Goal: Transaction & Acquisition: Purchase product/service

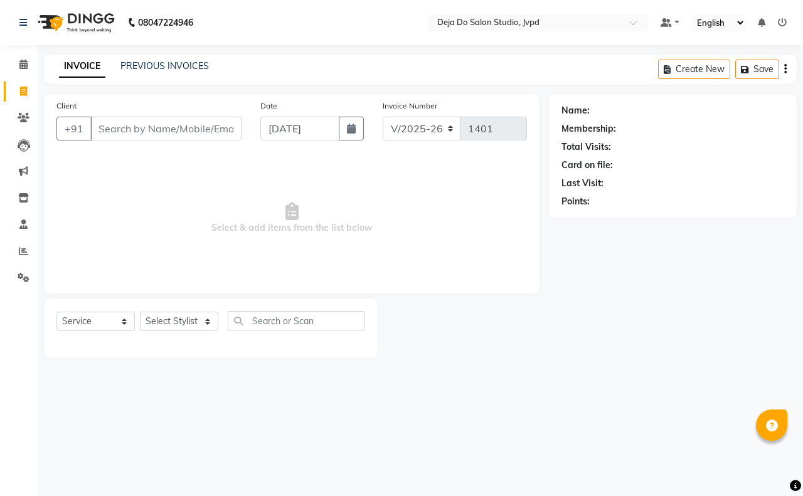
select select "7295"
select select "service"
click at [177, 126] on input "Client" at bounding box center [165, 129] width 151 height 24
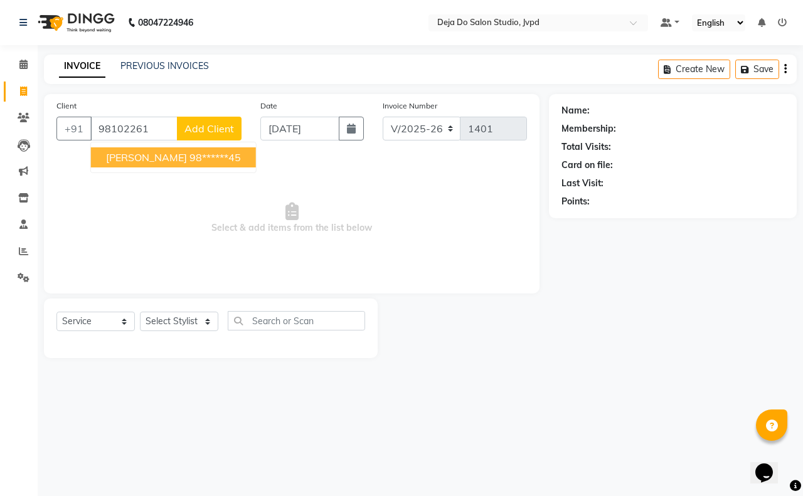
click at [160, 155] on span "[PERSON_NAME]" at bounding box center [146, 157] width 81 height 13
type input "98******45"
select select "1: Object"
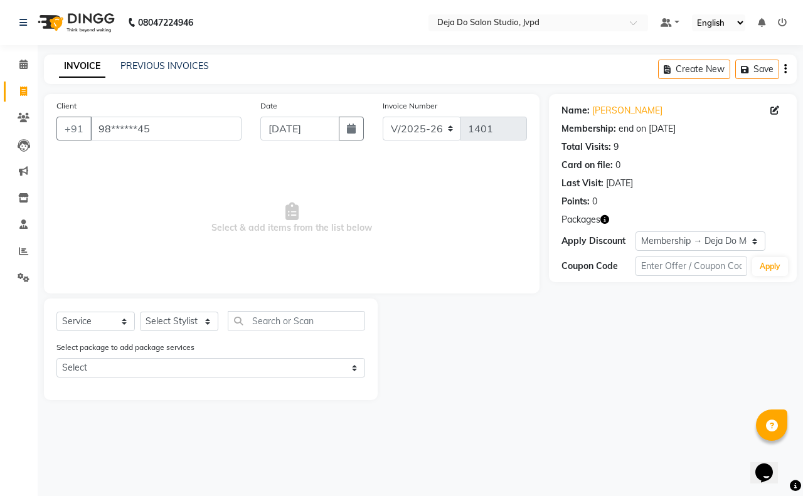
click at [164, 377] on div "Select package to add package services Select Deja Do Membership" at bounding box center [211, 362] width 328 height 42
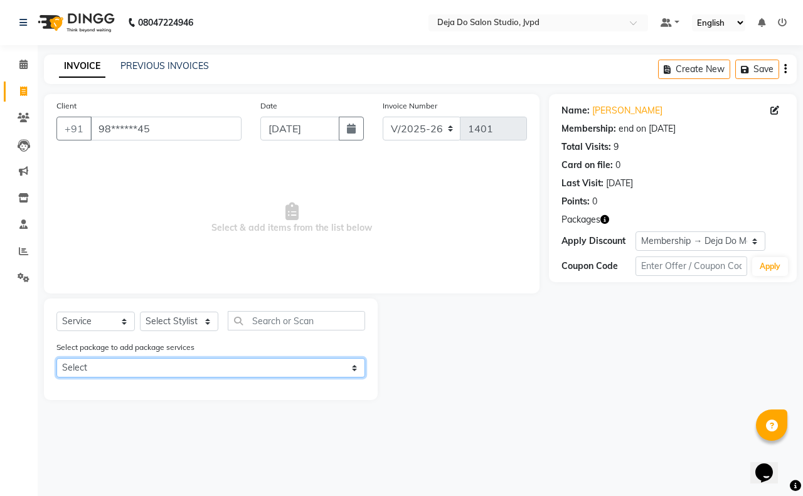
click at [166, 372] on select "Select Deja Do Membership" at bounding box center [210, 367] width 309 height 19
select select "1: Object"
click at [56, 358] on select "Select Deja Do Membership" at bounding box center [210, 367] width 309 height 19
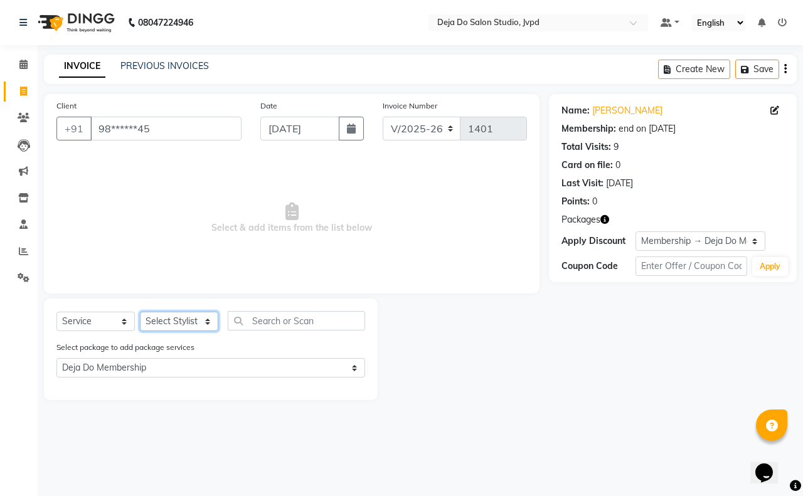
click at [179, 315] on select "Select Stylist Aditi Admin [PERSON_NAME] [PERSON_NAME] Danish Salamani [PERSON_…" at bounding box center [179, 321] width 78 height 19
click at [140, 312] on select "Select Stylist Aditi Admin [PERSON_NAME] [PERSON_NAME] Danish Salamani [PERSON_…" at bounding box center [179, 321] width 78 height 19
click at [205, 142] on div "Client +91 98******45" at bounding box center [149, 124] width 204 height 51
click at [198, 321] on select "Select Stylist Aditi Admin [PERSON_NAME] [PERSON_NAME] Danish Salamani [PERSON_…" at bounding box center [179, 321] width 78 height 19
select select "62497"
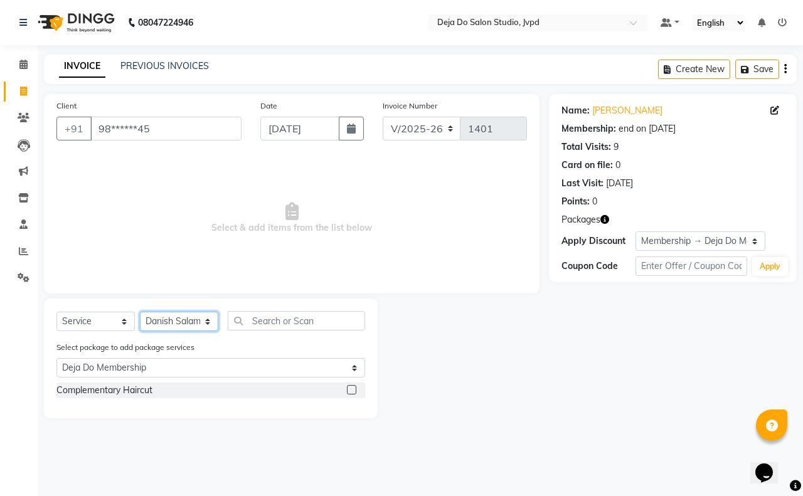
click at [140, 312] on select "Select Stylist Aditi Admin [PERSON_NAME] [PERSON_NAME] Danish Salamani [PERSON_…" at bounding box center [179, 321] width 78 height 19
click at [264, 320] on input "text" at bounding box center [296, 320] width 137 height 19
type input "l"
select select "0: undefined"
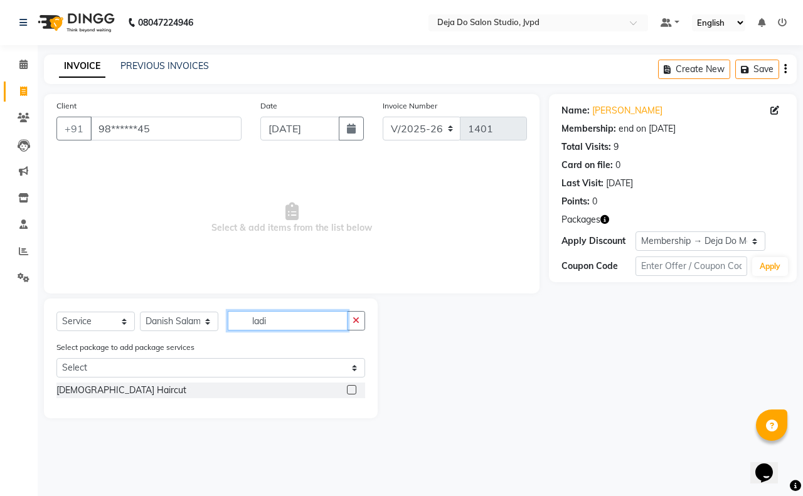
type input "ladi"
click at [350, 387] on label at bounding box center [351, 389] width 9 height 9
click at [350, 387] on input "checkbox" at bounding box center [351, 391] width 8 height 8
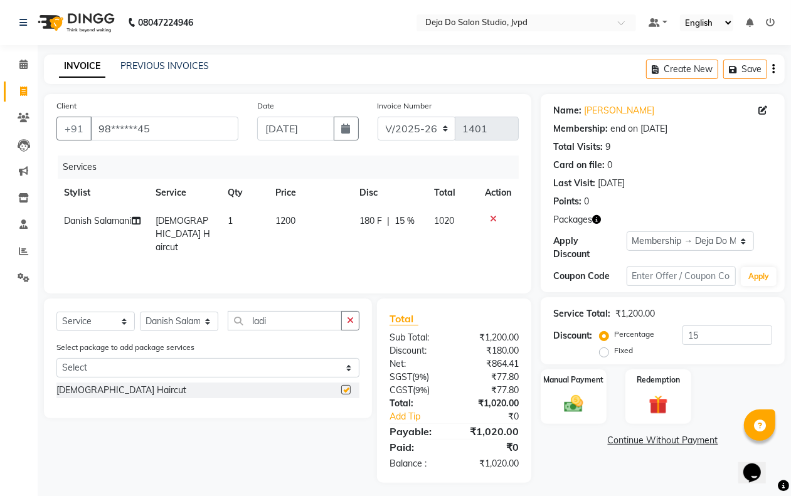
checkbox input "false"
click at [356, 318] on button "button" at bounding box center [350, 320] width 18 height 19
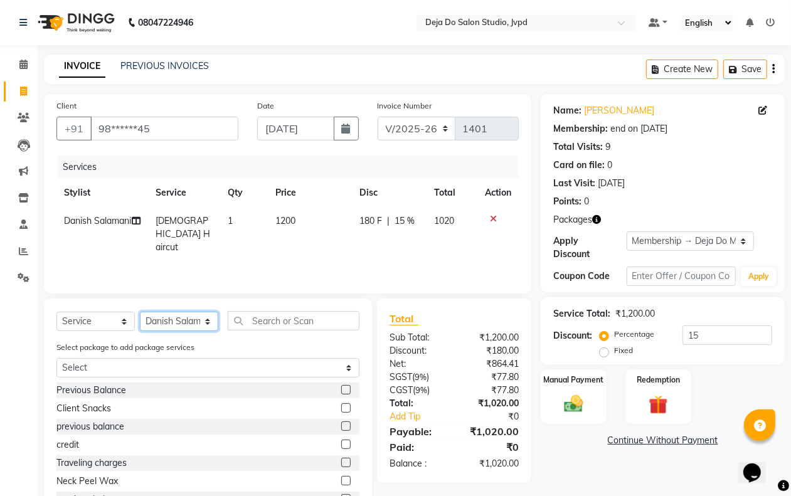
click at [205, 320] on select "Select Stylist Aditi Admin [PERSON_NAME] [PERSON_NAME] Danish Salamani [PERSON_…" at bounding box center [179, 321] width 78 height 19
select select "62495"
click at [140, 312] on select "Select Stylist Aditi Admin [PERSON_NAME] [PERSON_NAME] Danish Salamani [PERSON_…" at bounding box center [179, 321] width 78 height 19
click at [281, 307] on div "Select Service Product Membership Package Voucher Prepaid Gift Card Select Styl…" at bounding box center [208, 412] width 328 height 227
click at [280, 307] on div "Select Service Product Membership Package Voucher Prepaid Gift Card Select Styl…" at bounding box center [208, 412] width 328 height 227
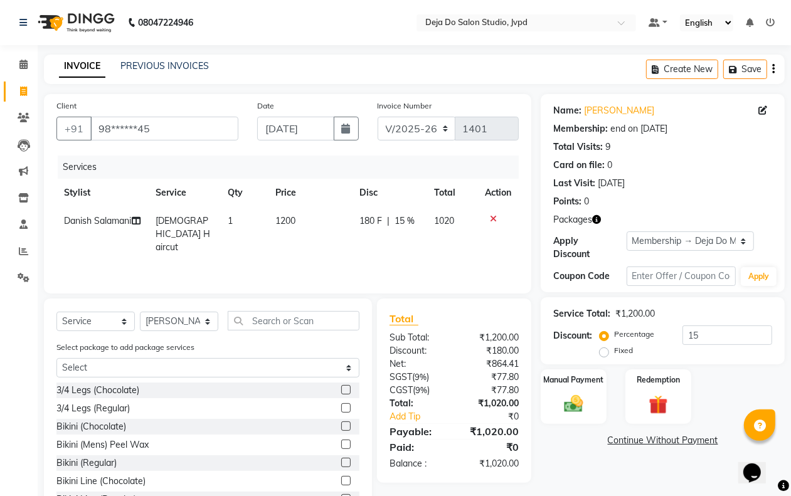
click at [280, 307] on div "Select Service Product Membership Package Voucher Prepaid Gift Card Select Styl…" at bounding box center [208, 412] width 328 height 227
drag, startPoint x: 280, startPoint y: 307, endPoint x: 287, endPoint y: 311, distance: 8.2
click at [281, 307] on div "Select Service Product Membership Package Voucher Prepaid Gift Card Select Styl…" at bounding box center [208, 412] width 328 height 227
click at [340, 322] on input "text" at bounding box center [294, 320] width 132 height 19
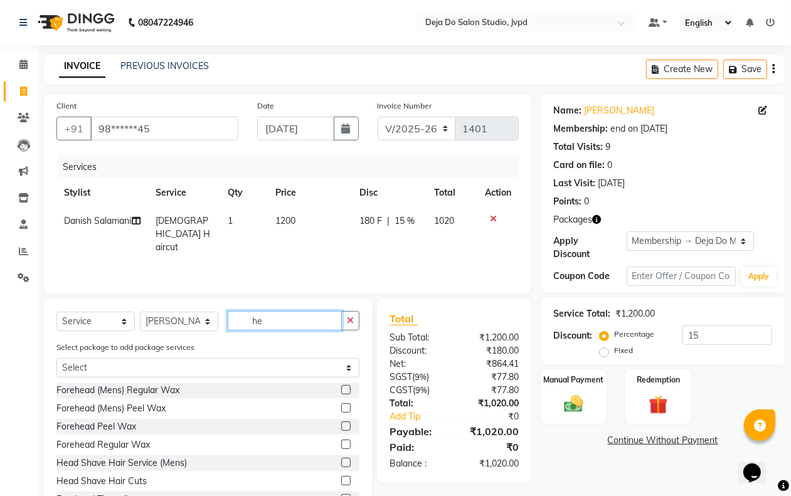
type input "h"
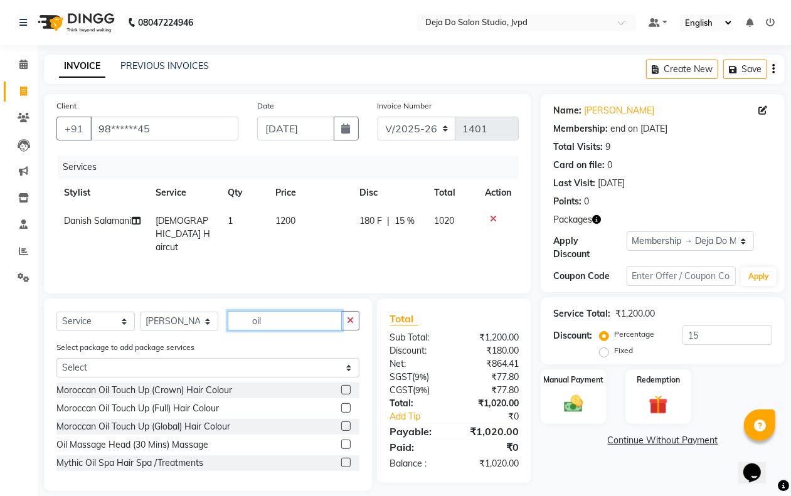
type input "oil"
drag, startPoint x: 349, startPoint y: 446, endPoint x: 339, endPoint y: 441, distance: 11.2
click at [343, 444] on label at bounding box center [345, 444] width 9 height 9
click at [343, 444] on input "checkbox" at bounding box center [345, 445] width 8 height 8
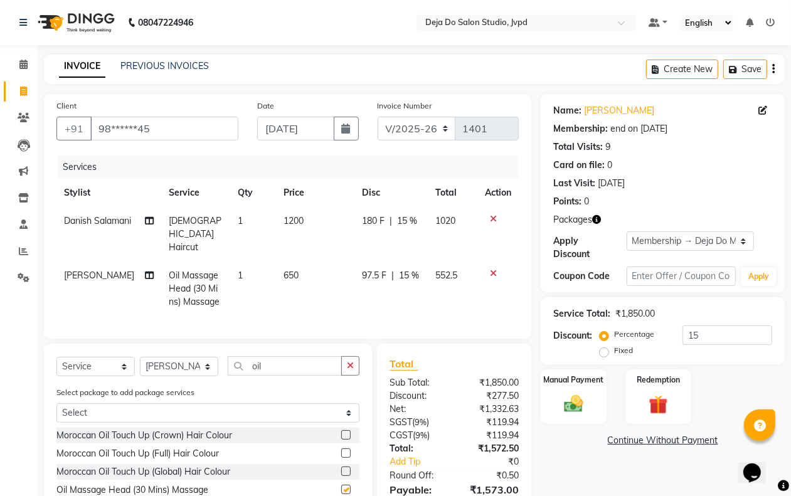
checkbox input "false"
click at [324, 287] on td "650" at bounding box center [315, 289] width 79 height 55
select select "62495"
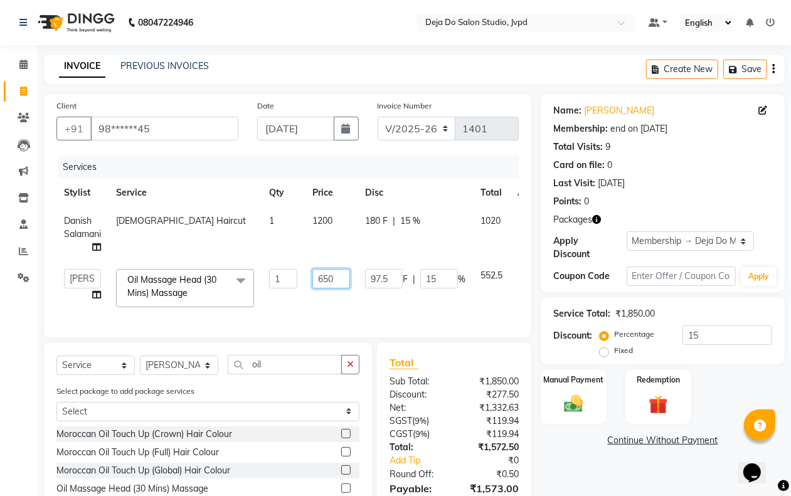
click at [327, 273] on input "650" at bounding box center [332, 278] width 38 height 19
type input "600"
click at [373, 302] on div "Services Stylist Service Qty Price Disc Total Action Danish Salamani [DEMOGRAPH…" at bounding box center [287, 240] width 462 height 169
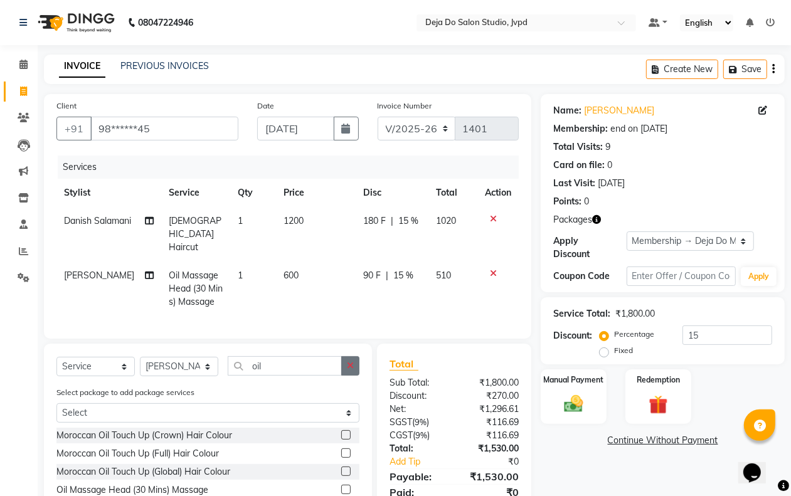
click at [347, 358] on button "button" at bounding box center [350, 365] width 18 height 19
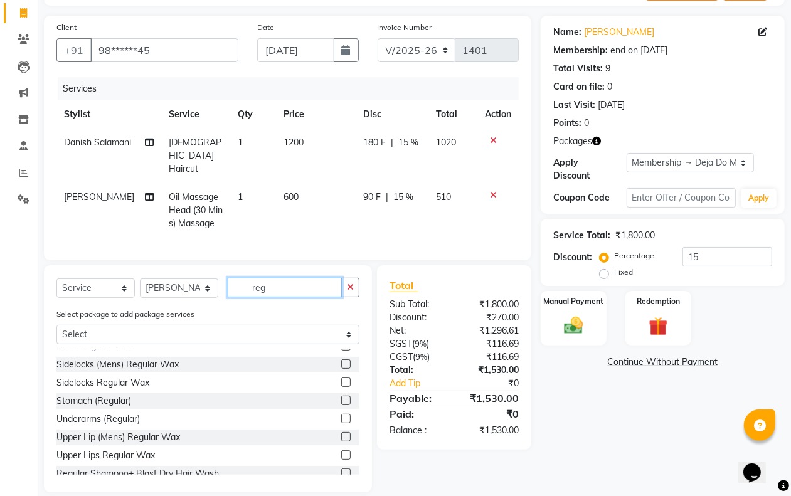
scroll to position [392, 0]
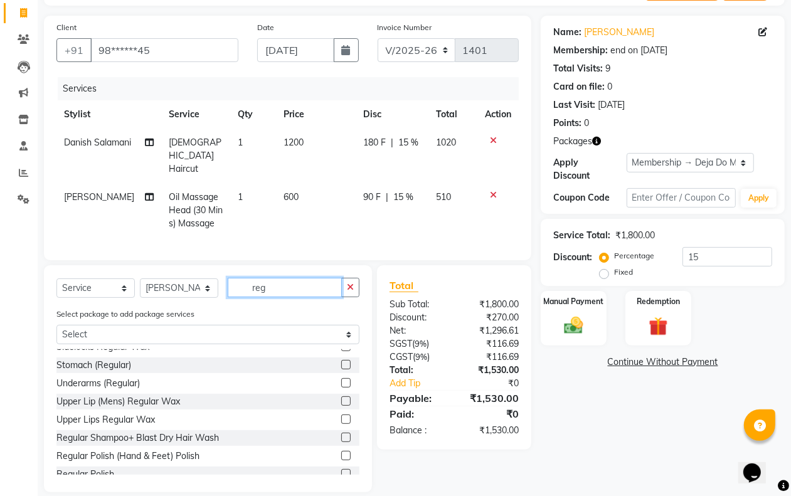
type input "reg"
click at [341, 433] on label at bounding box center [345, 437] width 9 height 9
click at [341, 434] on input "checkbox" at bounding box center [345, 438] width 8 height 8
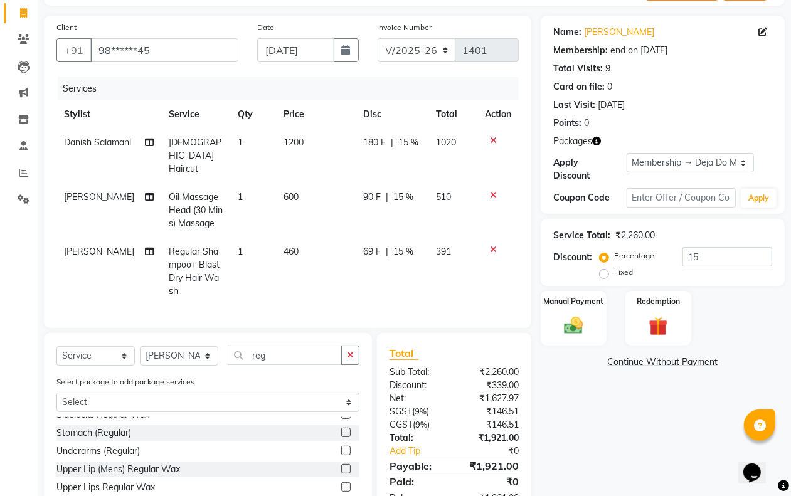
checkbox input "false"
click at [322, 249] on td "460" at bounding box center [316, 272] width 79 height 68
select select "62495"
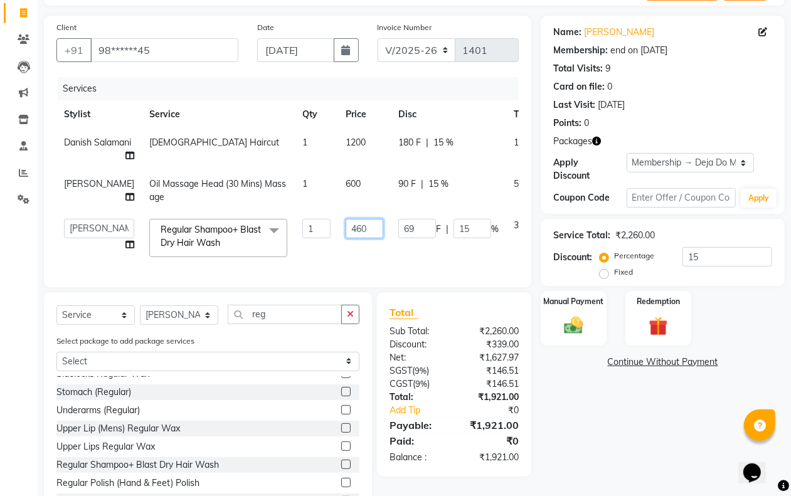
click at [346, 238] on input "460" at bounding box center [365, 228] width 38 height 19
type input "500"
click at [391, 265] on td "69 F | 15 %" at bounding box center [448, 237] width 115 height 53
select select "62495"
click at [588, 306] on label "Manual Payment" at bounding box center [574, 301] width 63 height 12
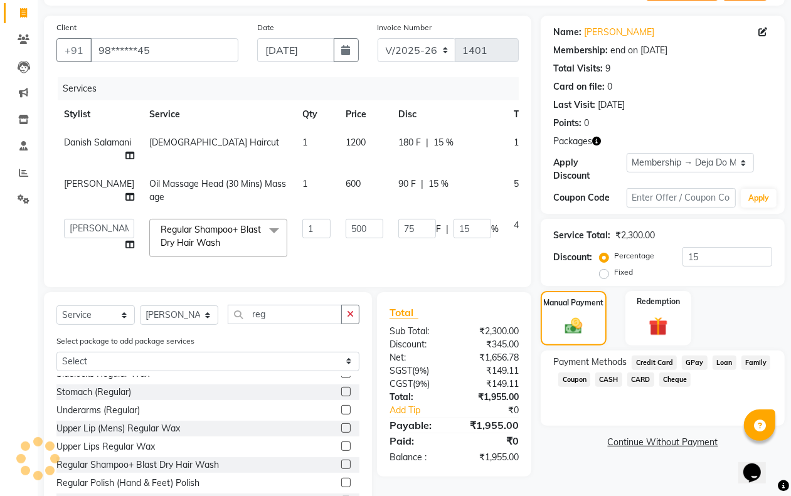
click at [618, 378] on span "CASH" at bounding box center [609, 380] width 27 height 14
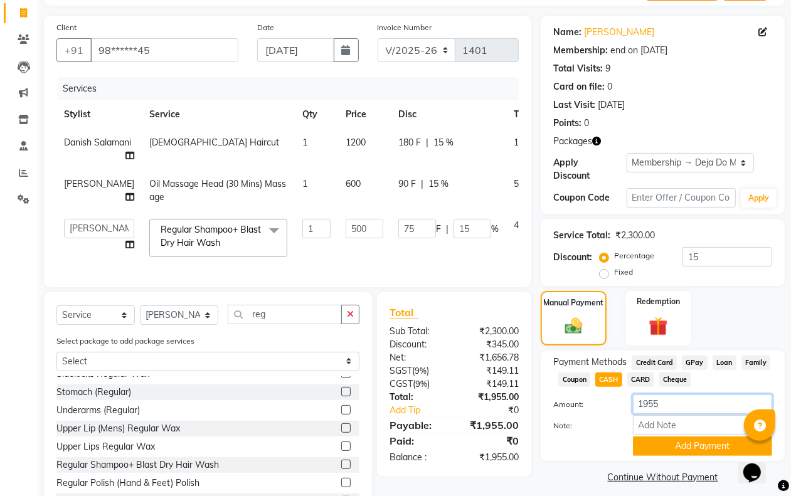
click at [685, 395] on input "1955" at bounding box center [702, 404] width 139 height 19
type input "1000"
click at [698, 452] on button "Add Payment" at bounding box center [702, 446] width 139 height 19
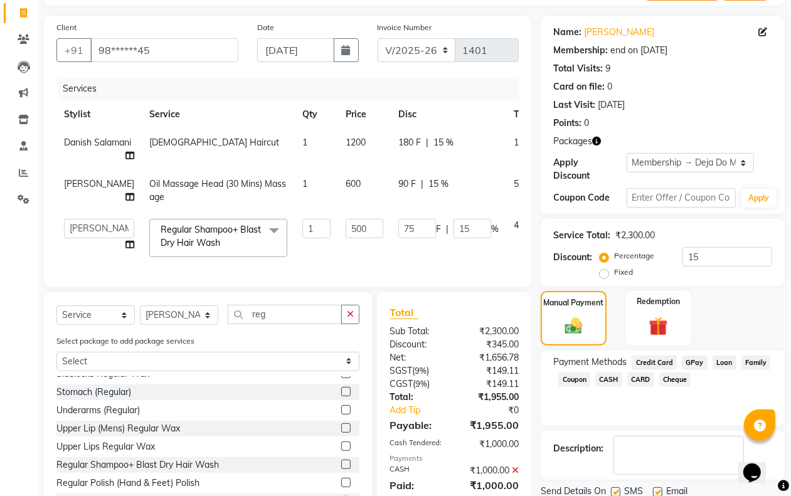
click at [692, 361] on span "GPay" at bounding box center [695, 363] width 26 height 14
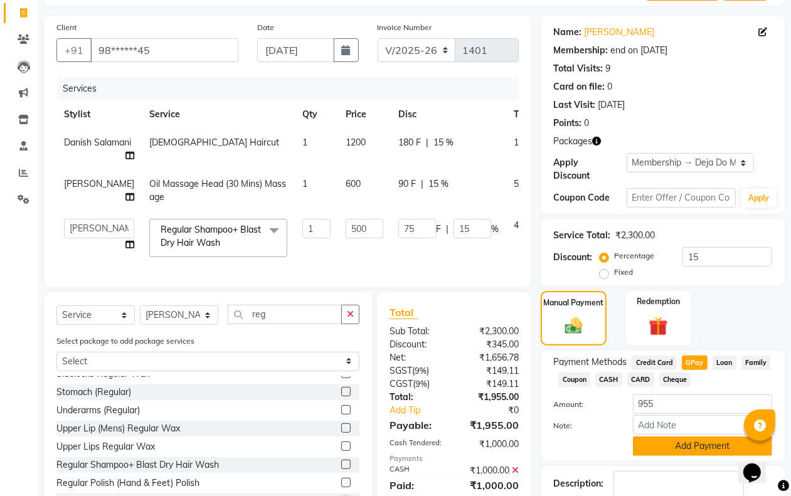
drag, startPoint x: 689, startPoint y: 441, endPoint x: 688, endPoint y: 434, distance: 7.6
click at [689, 439] on button "Add Payment" at bounding box center [702, 446] width 139 height 19
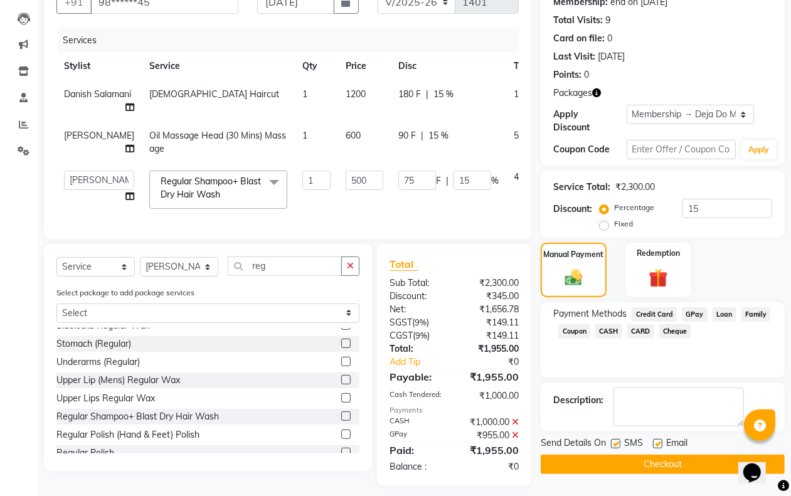
scroll to position [160, 0]
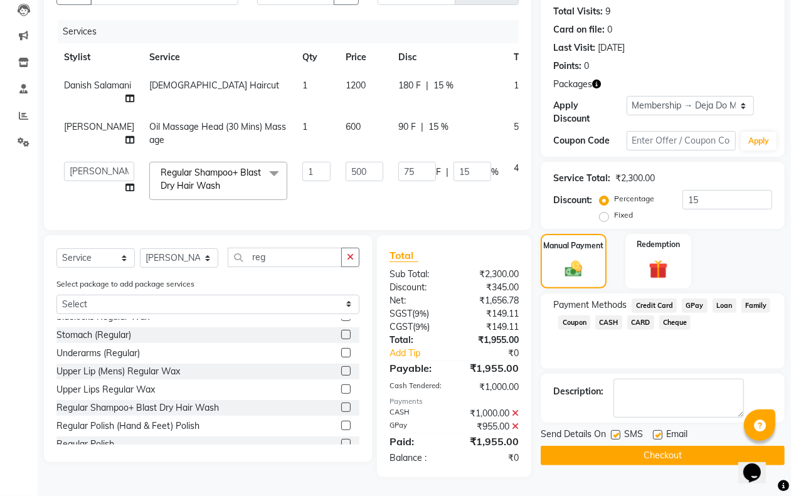
click at [676, 446] on button "Checkout" at bounding box center [663, 455] width 244 height 19
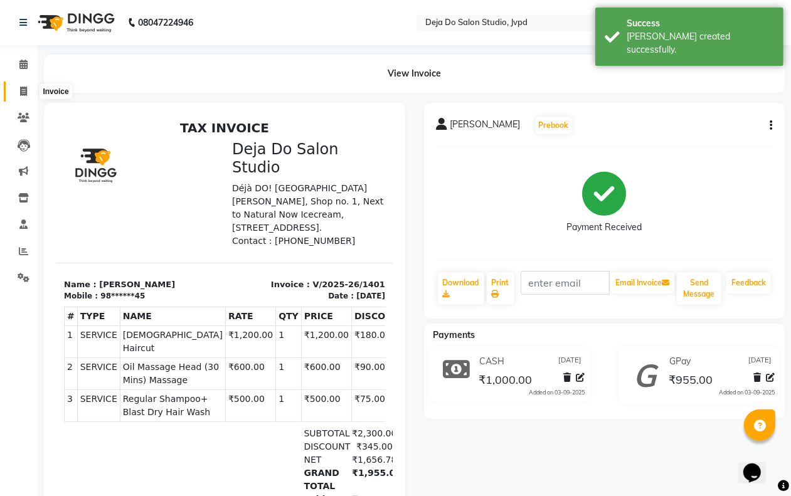
click at [20, 93] on icon at bounding box center [23, 91] width 7 height 9
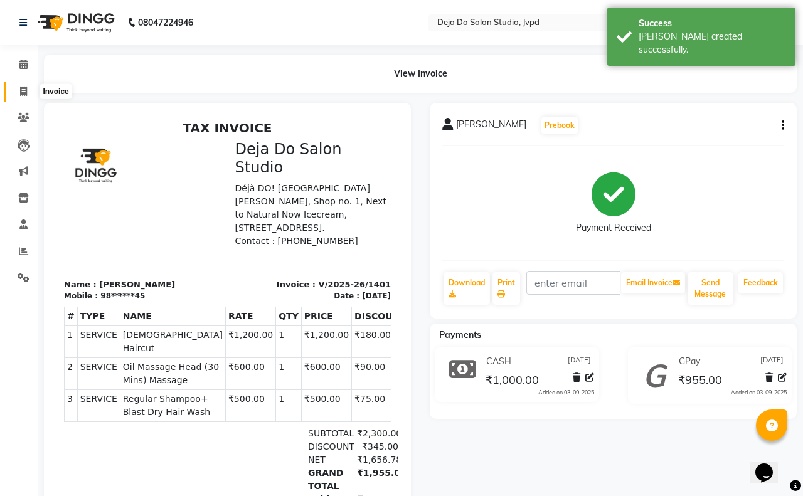
select select "7295"
select select "service"
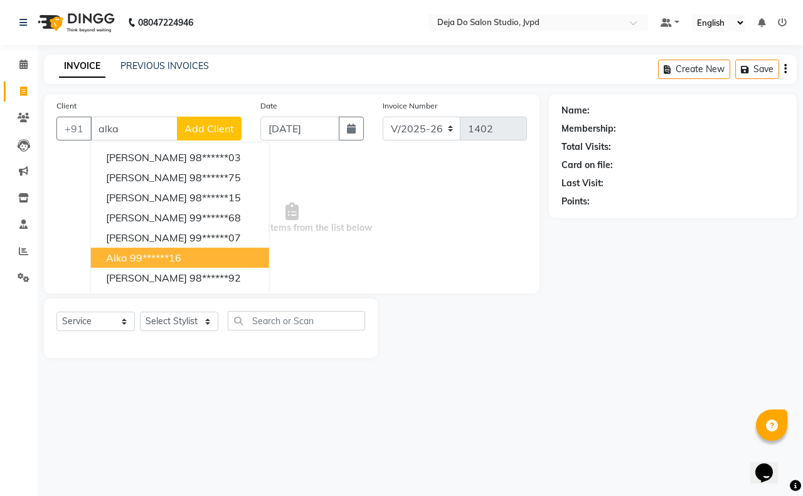
click at [168, 262] on ngb-highlight "99******16" at bounding box center [155, 258] width 51 height 13
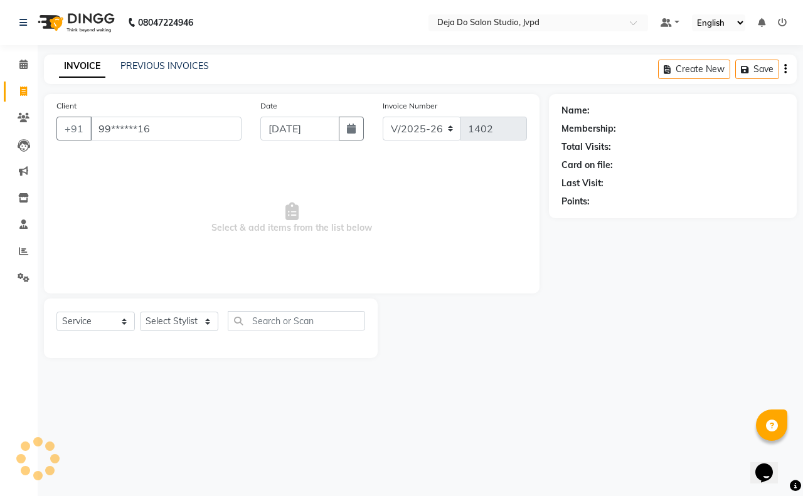
type input "99******16"
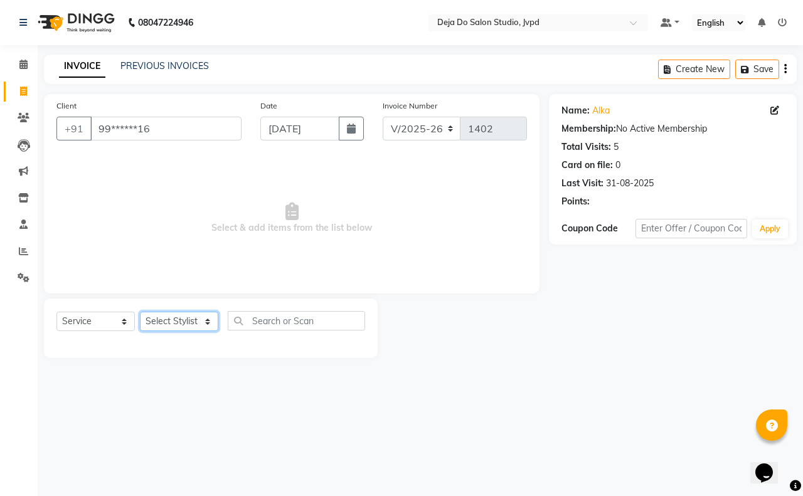
click at [176, 317] on select "Select Stylist Aditi Admin [PERSON_NAME] [PERSON_NAME] Danish Salamani [PERSON_…" at bounding box center [179, 321] width 78 height 19
select select "62496"
click at [140, 312] on select "Select Stylist Aditi Admin [PERSON_NAME] [PERSON_NAME] Danish Salamani [PERSON_…" at bounding box center [179, 321] width 78 height 19
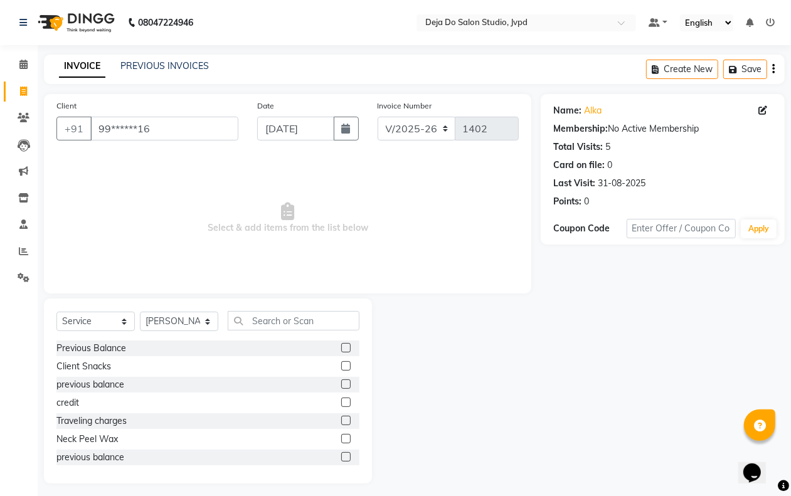
click at [246, 307] on div "Select Service Product Membership Package Voucher Prepaid Gift Card Select Styl…" at bounding box center [208, 391] width 328 height 185
click at [246, 314] on input "text" at bounding box center [294, 320] width 132 height 19
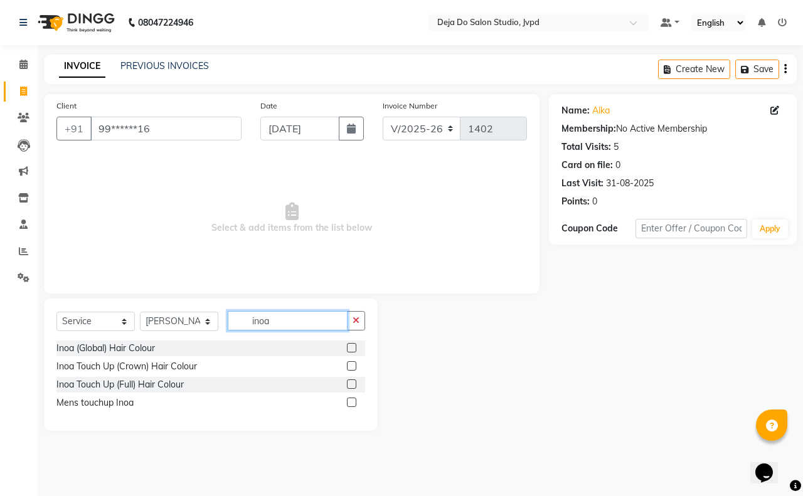
type input "inoa"
click at [353, 367] on label at bounding box center [351, 365] width 9 height 9
click at [353, 367] on input "checkbox" at bounding box center [351, 367] width 8 height 8
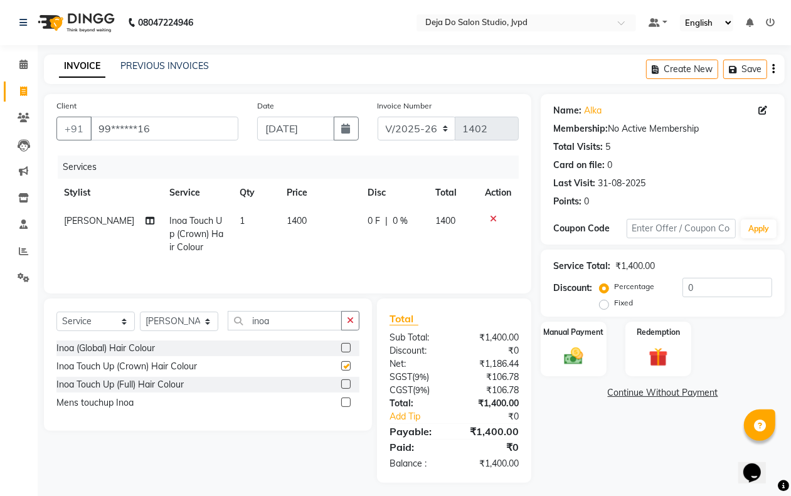
checkbox input "false"
click at [292, 231] on td "1400" at bounding box center [320, 234] width 82 height 55
select select "62496"
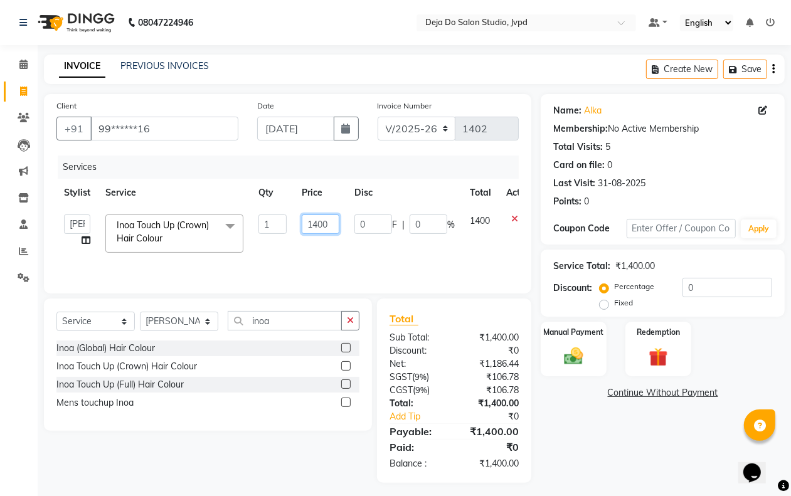
click at [315, 220] on input "1400" at bounding box center [321, 224] width 38 height 19
type input "1500"
click at [353, 264] on div "Services Stylist Service Qty Price Disc Total Action Aditi Admin [PERSON_NAME] …" at bounding box center [287, 219] width 462 height 126
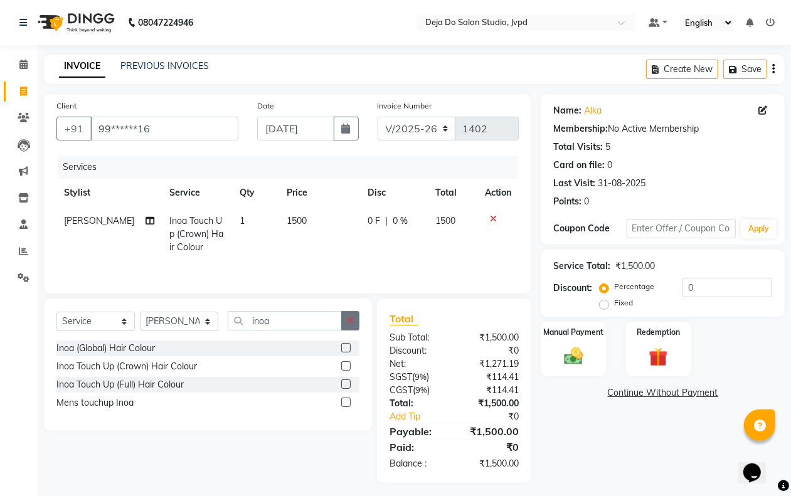
drag, startPoint x: 362, startPoint y: 309, endPoint x: 352, endPoint y: 321, distance: 16.1
click at [352, 321] on div "Select Service Product Membership Package Voucher Prepaid Gift Card Select Styl…" at bounding box center [208, 365] width 328 height 132
click at [352, 321] on icon "button" at bounding box center [350, 320] width 7 height 9
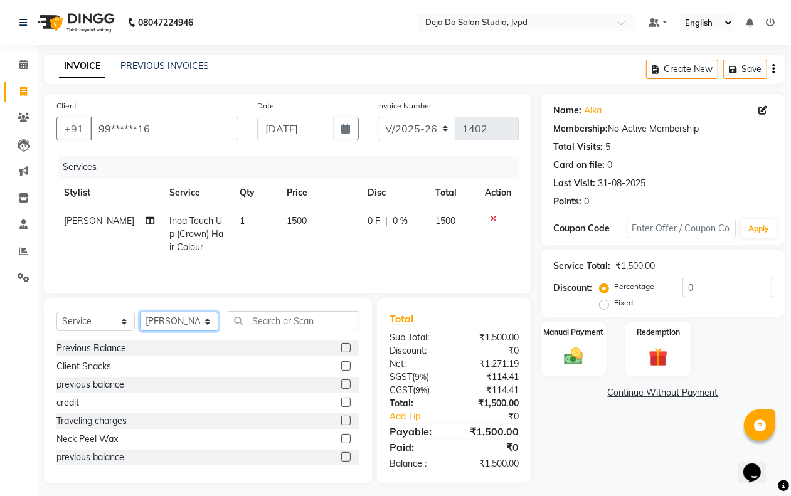
click at [164, 327] on select "Select Stylist Aditi Admin [PERSON_NAME] [PERSON_NAME] Danish Salamani [PERSON_…" at bounding box center [179, 321] width 78 height 19
select select "62498"
click at [140, 314] on select "Select Stylist Aditi Admin [PERSON_NAME] [PERSON_NAME] Danish Salamani [PERSON_…" at bounding box center [179, 321] width 78 height 19
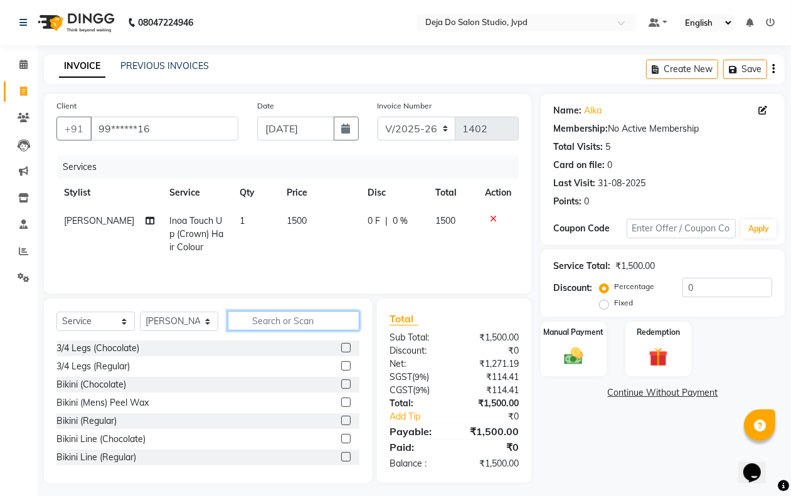
click at [259, 320] on input "text" at bounding box center [294, 320] width 132 height 19
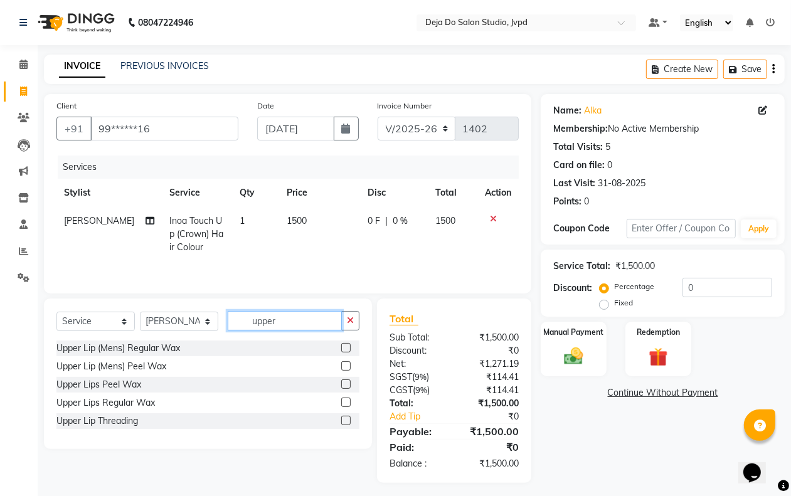
type input "upper"
click at [346, 387] on label at bounding box center [345, 384] width 9 height 9
click at [346, 387] on input "checkbox" at bounding box center [345, 385] width 8 height 8
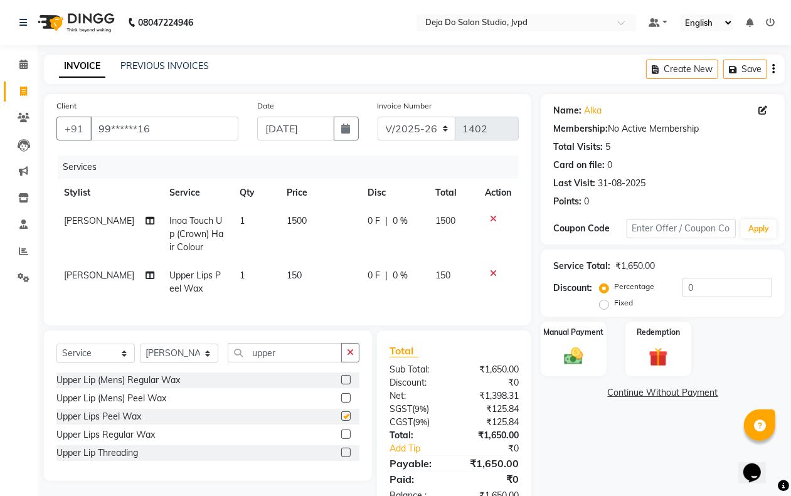
checkbox input "false"
click at [315, 272] on td "150" at bounding box center [320, 282] width 82 height 41
select select "62498"
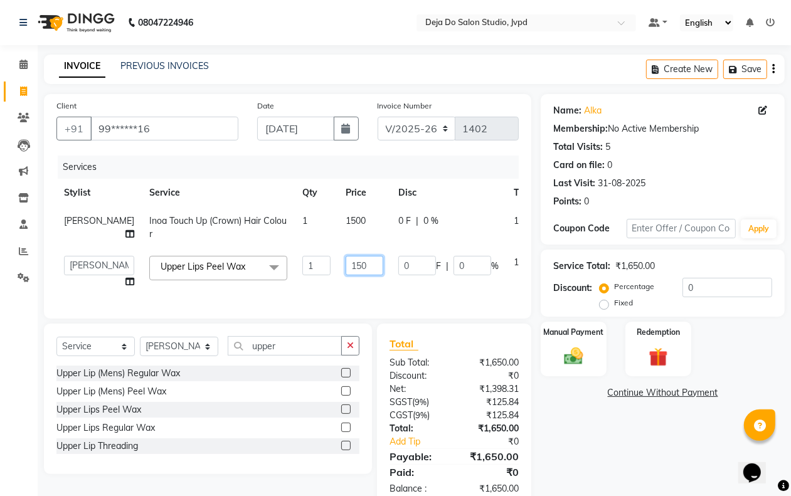
click at [346, 274] on input "150" at bounding box center [365, 265] width 38 height 19
type input "120"
click at [338, 296] on td "120" at bounding box center [364, 272] width 53 height 48
select select "62498"
click at [350, 350] on icon "button" at bounding box center [350, 345] width 7 height 9
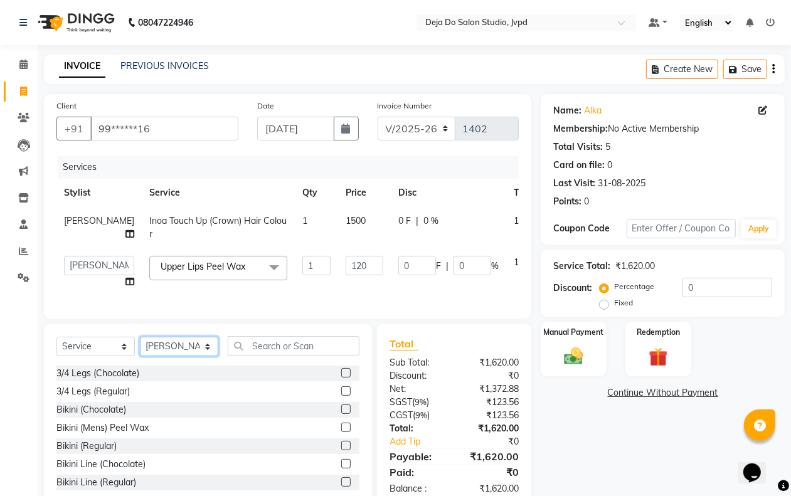
click at [202, 356] on select "Select Stylist Aditi Admin [PERSON_NAME] [PERSON_NAME] Danish Salamani [PERSON_…" at bounding box center [179, 346] width 78 height 19
select select "85552"
click at [140, 356] on select "Select Stylist Aditi Admin [PERSON_NAME] [PERSON_NAME] Danish Salamani [PERSON_…" at bounding box center [179, 346] width 78 height 19
click at [264, 356] on input "text" at bounding box center [294, 345] width 132 height 19
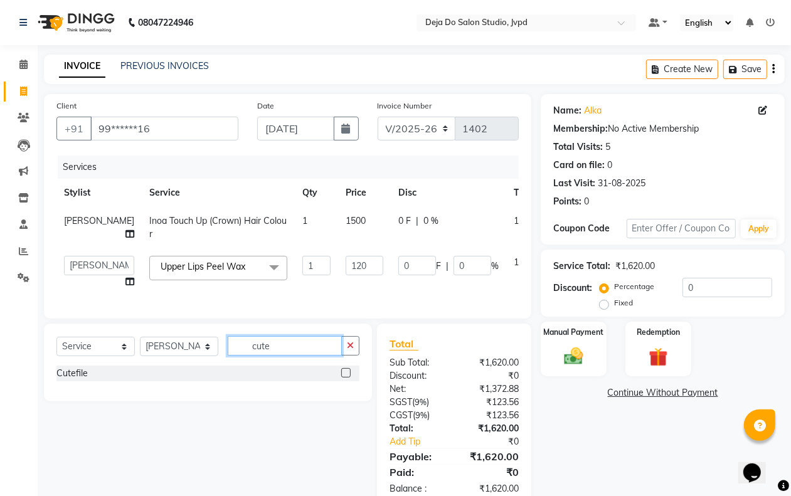
type input "cute"
click at [345, 378] on label at bounding box center [345, 372] width 9 height 9
click at [345, 378] on input "checkbox" at bounding box center [345, 374] width 8 height 8
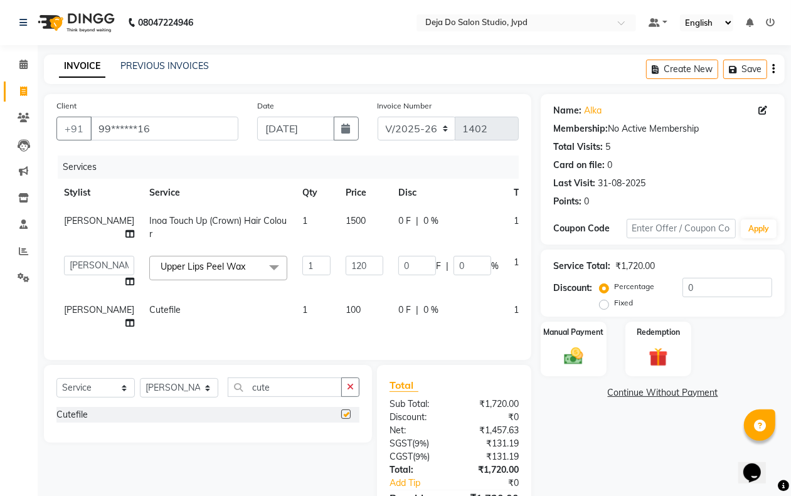
checkbox input "false"
click at [338, 328] on td "100" at bounding box center [364, 316] width 53 height 41
select select "85552"
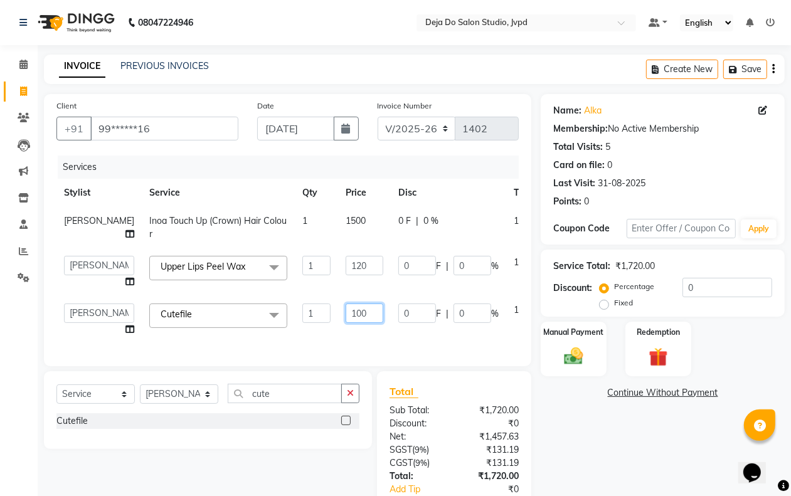
click at [346, 323] on input "100" at bounding box center [365, 313] width 38 height 19
type input "200"
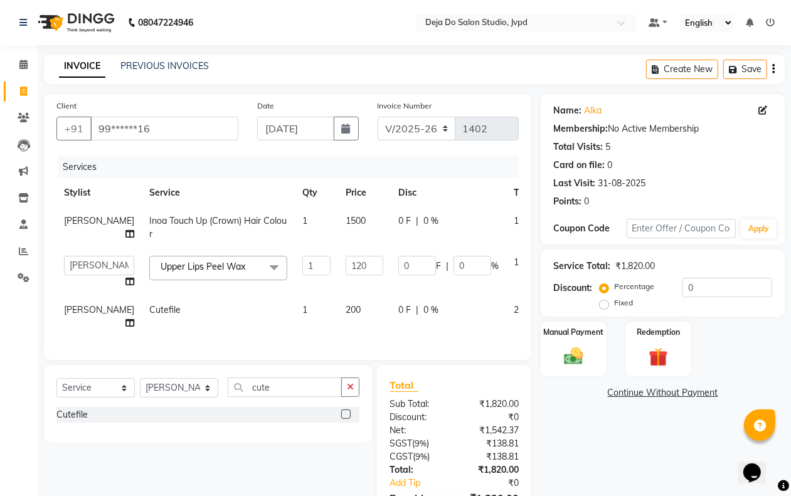
click at [391, 338] on td "0 F | 0 %" at bounding box center [448, 316] width 115 height 41
select select "85552"
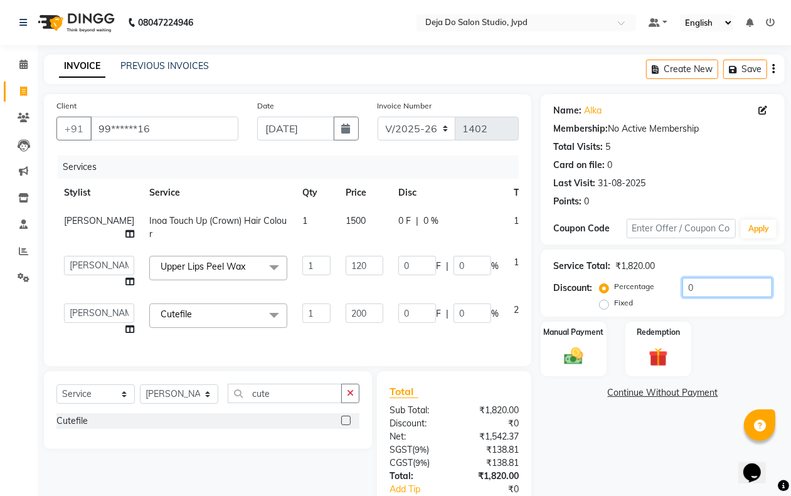
click at [717, 287] on input "0" at bounding box center [728, 287] width 90 height 19
type input "1"
type input "1.2"
type input "1"
type input "2"
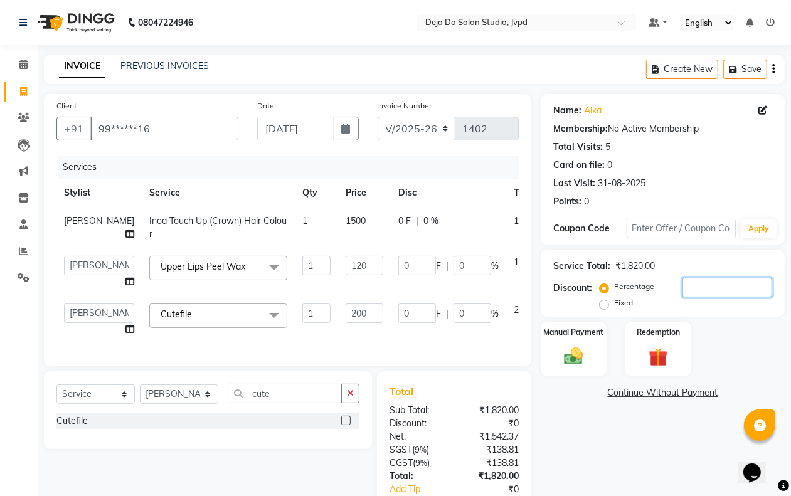
type input "1"
type input "15"
type input "18"
type input "15"
type input "30"
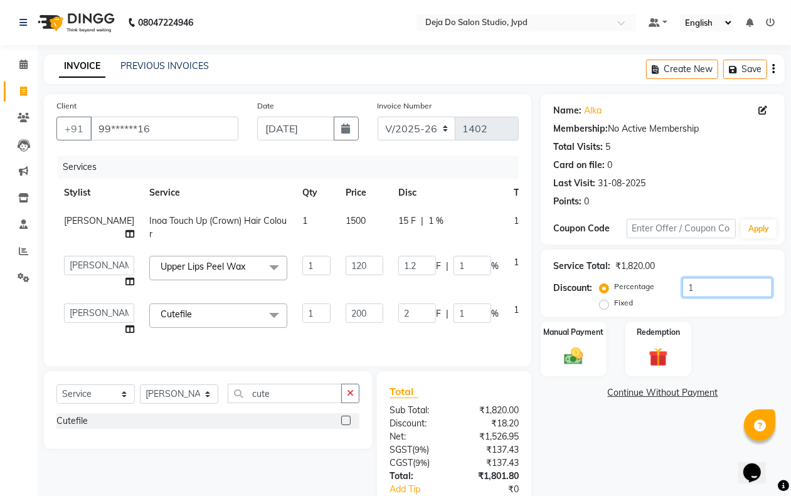
type input "15"
click at [679, 424] on div "Name: Alka Membership: No Active Membership Total Visits: 5 Card on file: 0 Las…" at bounding box center [668, 325] width 254 height 462
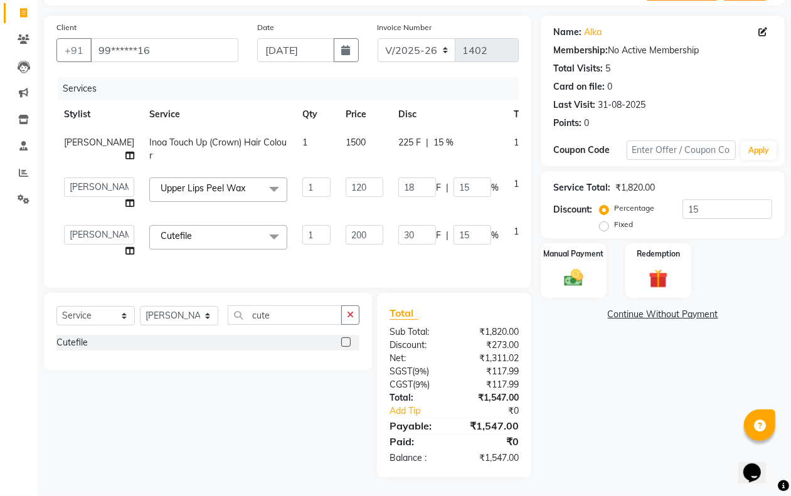
scroll to position [102, 0]
click at [346, 233] on input "200" at bounding box center [365, 234] width 38 height 19
type input "204"
click at [356, 248] on div "Services Stylist Service Qty Price Disc Total Action Shuaib Salamani Inoa Touch…" at bounding box center [287, 176] width 462 height 198
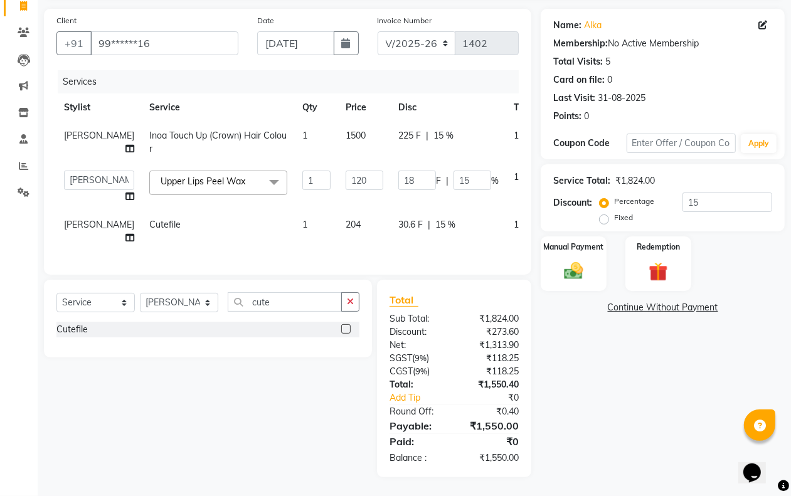
scroll to position [110, 0]
click at [594, 235] on div "Manual Payment" at bounding box center [574, 263] width 68 height 57
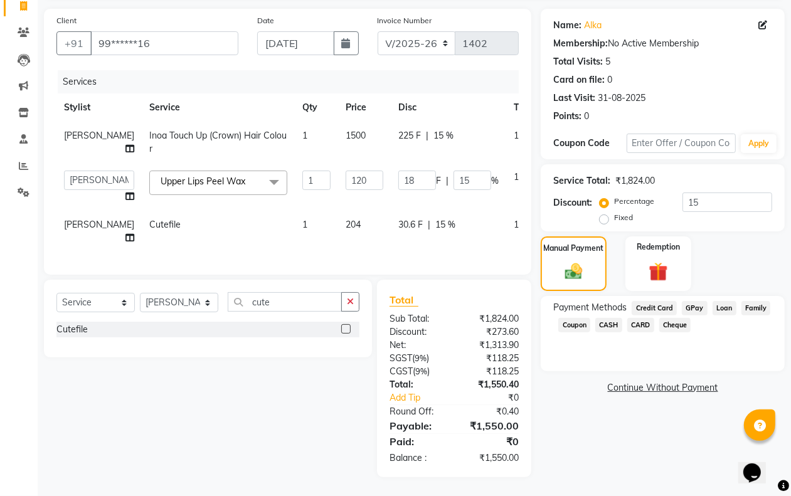
click at [262, 171] on span at bounding box center [274, 183] width 25 height 24
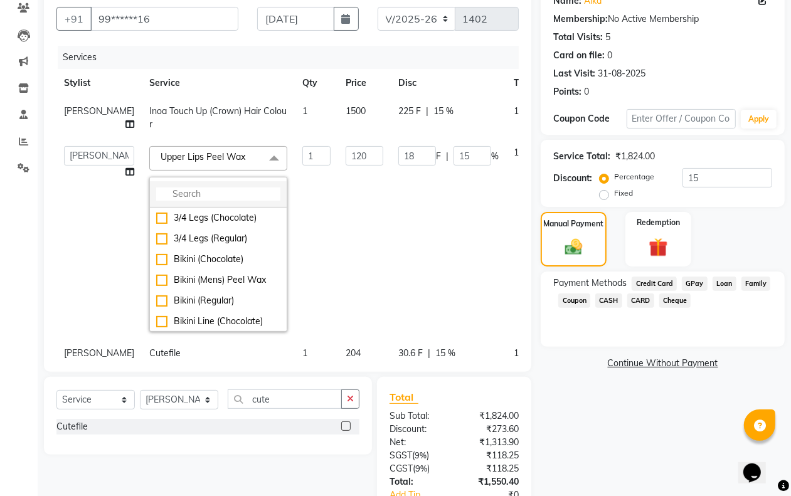
click at [216, 195] on li at bounding box center [218, 194] width 137 height 26
drag, startPoint x: 208, startPoint y: 206, endPoint x: 218, endPoint y: 200, distance: 11.3
click at [212, 201] on input "multiselect-search" at bounding box center [218, 194] width 124 height 13
click at [262, 168] on span at bounding box center [274, 158] width 25 height 24
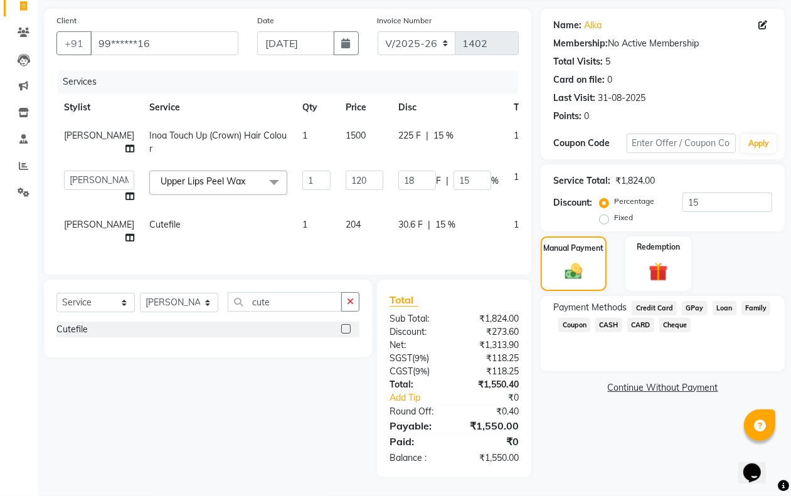
click at [262, 171] on span at bounding box center [274, 183] width 25 height 24
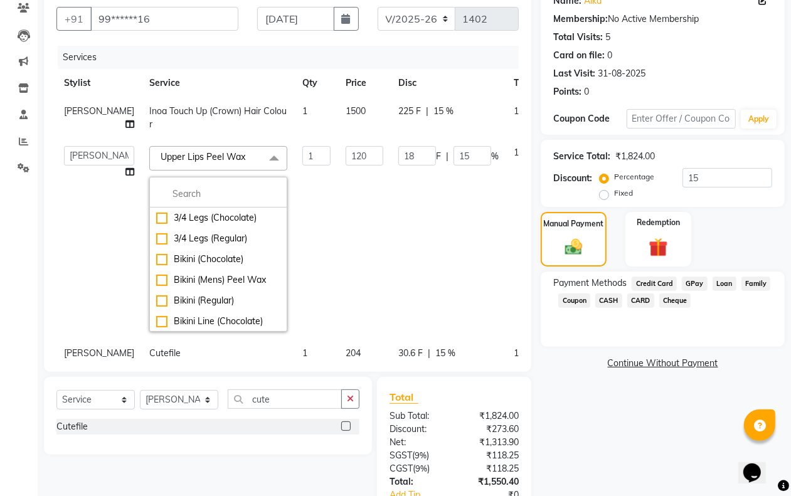
drag, startPoint x: 204, startPoint y: 146, endPoint x: 198, endPoint y: 166, distance: 21.6
click at [203, 139] on td "Inoa Touch Up (Crown) Hair Colour" at bounding box center [218, 117] width 153 height 41
select select "62496"
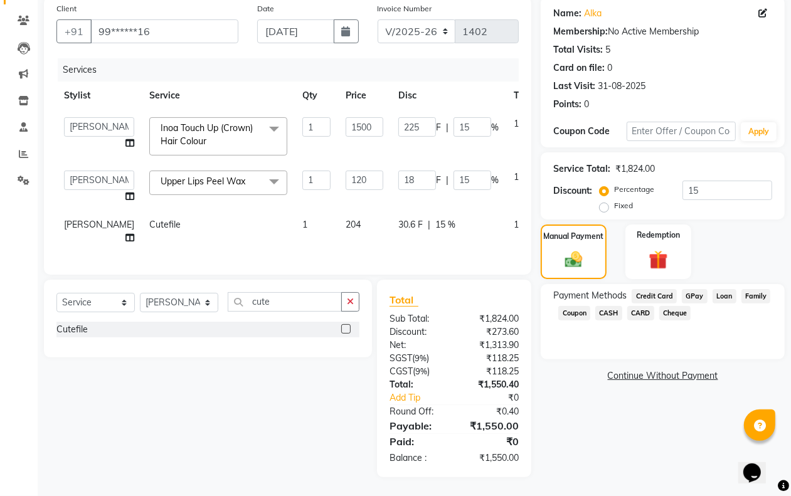
click at [201, 176] on span "Upper Lips Peel Wax" at bounding box center [203, 181] width 85 height 11
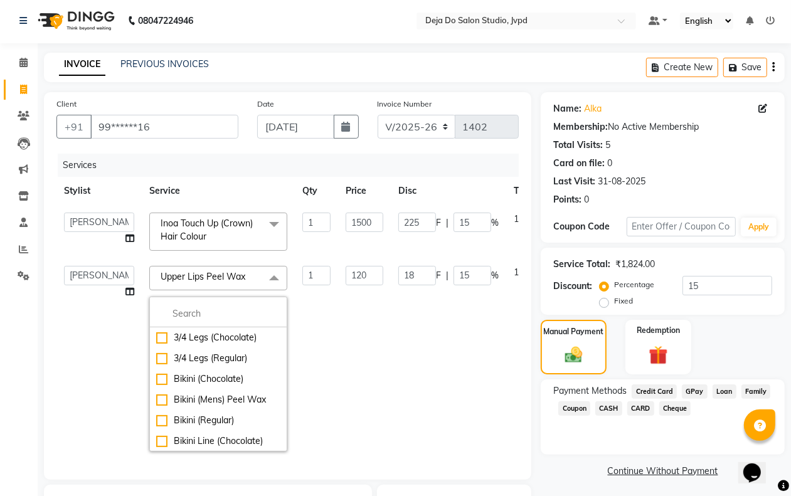
scroll to position [0, 0]
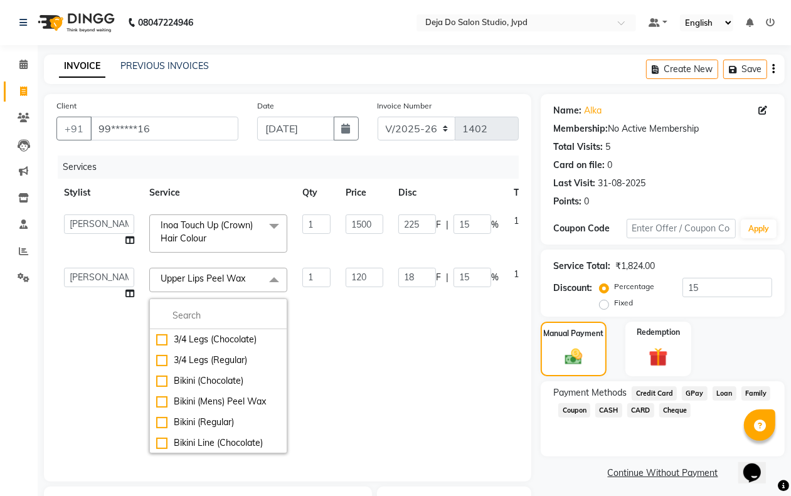
click at [460, 267] on td "18 F | 15 %" at bounding box center [448, 360] width 115 height 201
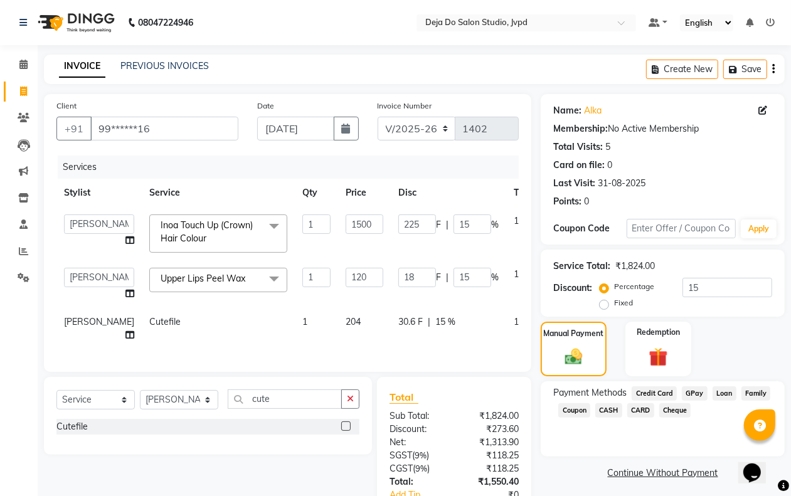
drag, startPoint x: 513, startPoint y: 267, endPoint x: 471, endPoint y: 299, distance: 53.3
click at [551, 269] on div at bounding box center [564, 272] width 26 height 9
click at [556, 272] on icon at bounding box center [559, 272] width 7 height 9
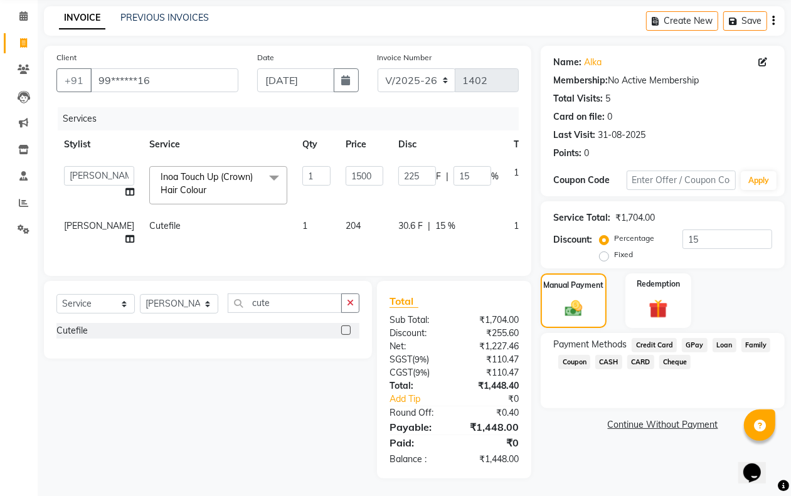
scroll to position [74, 0]
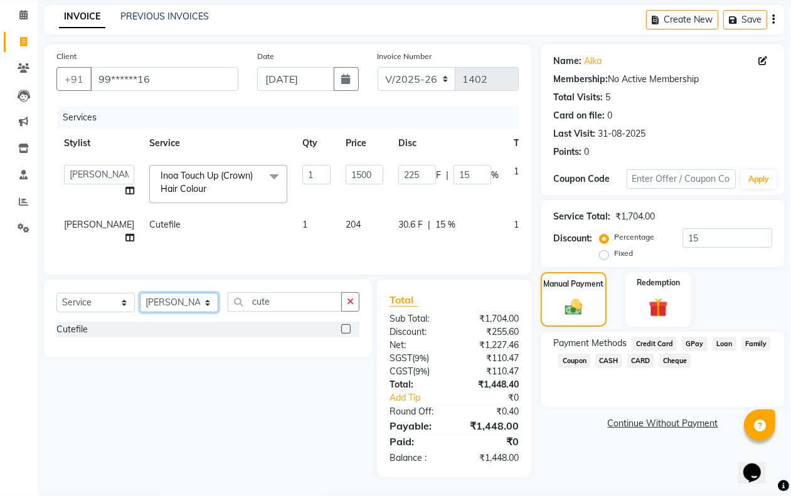
click at [209, 301] on select "Select Stylist Aditi Admin [PERSON_NAME] [PERSON_NAME] Danish Salamani [PERSON_…" at bounding box center [179, 302] width 78 height 19
select select "62498"
click at [140, 293] on select "Select Stylist Aditi Admin [PERSON_NAME] [PERSON_NAME] Danish Salamani [PERSON_…" at bounding box center [179, 302] width 78 height 19
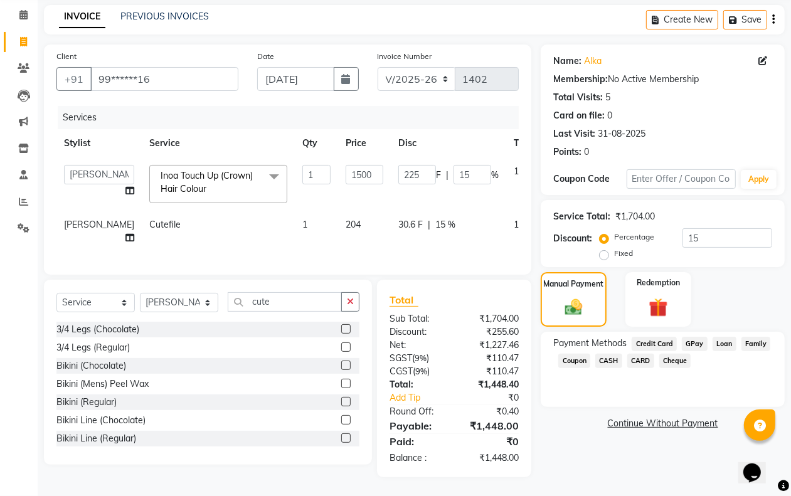
drag, startPoint x: 346, startPoint y: 305, endPoint x: 334, endPoint y: 304, distance: 11.9
click at [342, 305] on button "button" at bounding box center [350, 301] width 18 height 19
click at [313, 304] on input "text" at bounding box center [294, 301] width 132 height 19
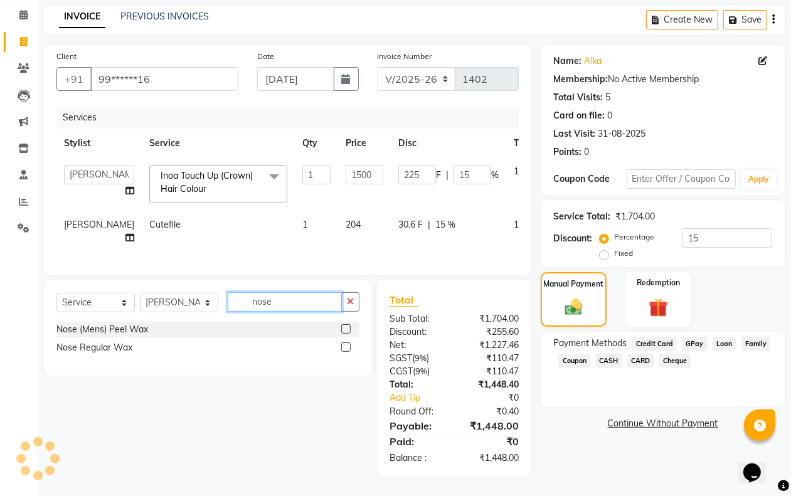
type input "nose"
click at [348, 325] on label at bounding box center [345, 328] width 9 height 9
click at [348, 326] on input "checkbox" at bounding box center [345, 330] width 8 height 8
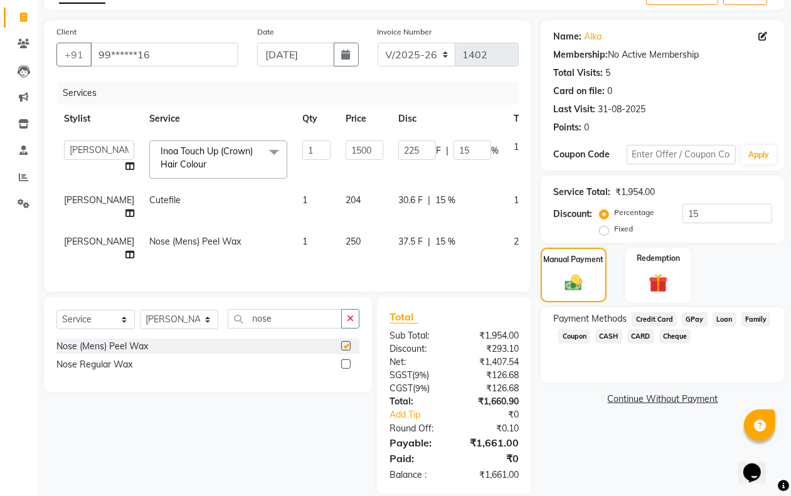
checkbox input "false"
click at [338, 247] on td "250" at bounding box center [364, 248] width 53 height 41
select select "62498"
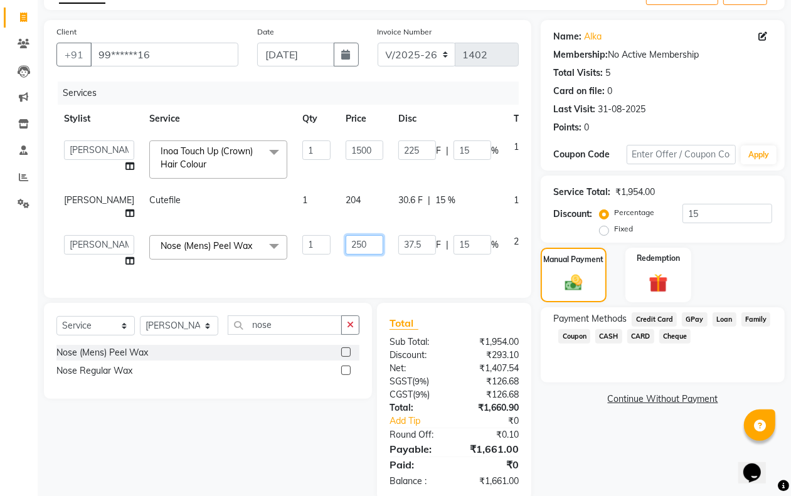
click at [346, 249] on input "250" at bounding box center [365, 244] width 38 height 19
type input "200"
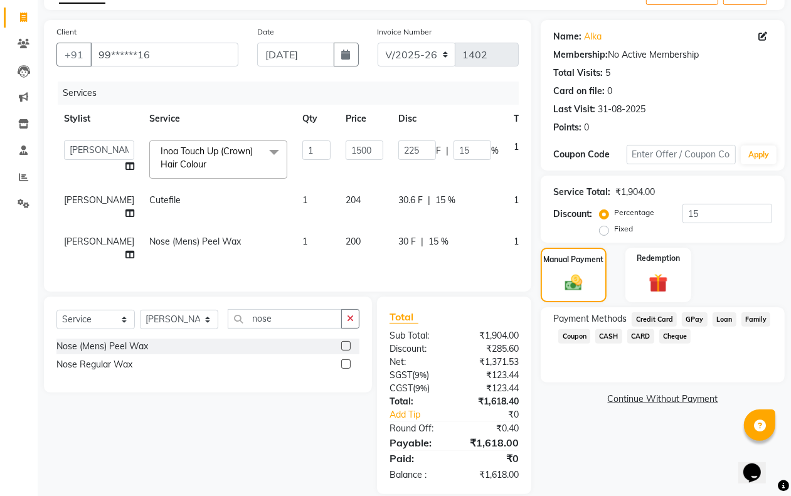
click at [391, 269] on td "30 F | 15 %" at bounding box center [448, 248] width 115 height 41
select select "62498"
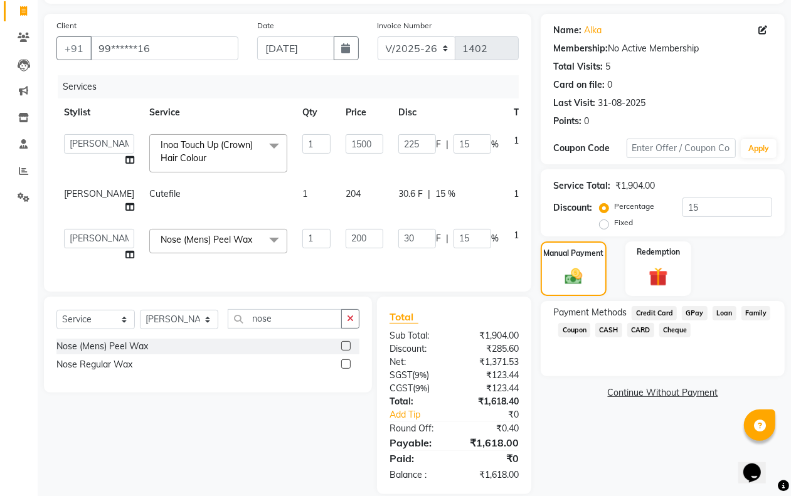
scroll to position [44, 0]
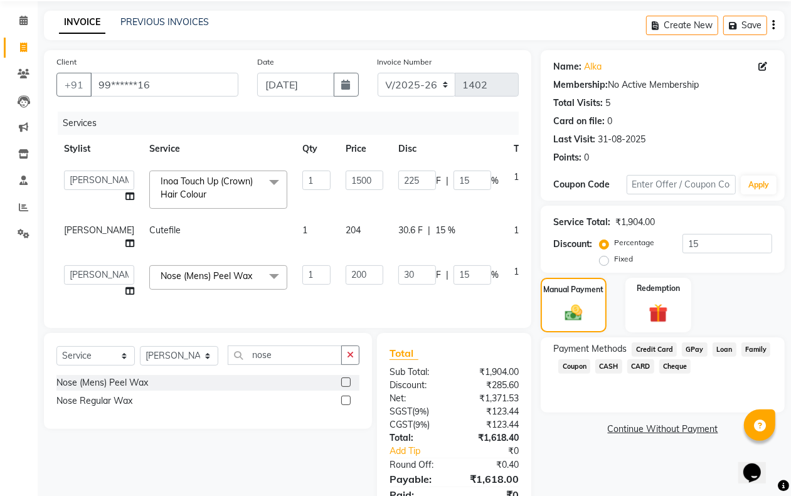
click at [338, 223] on td "204" at bounding box center [364, 236] width 53 height 41
select select "85552"
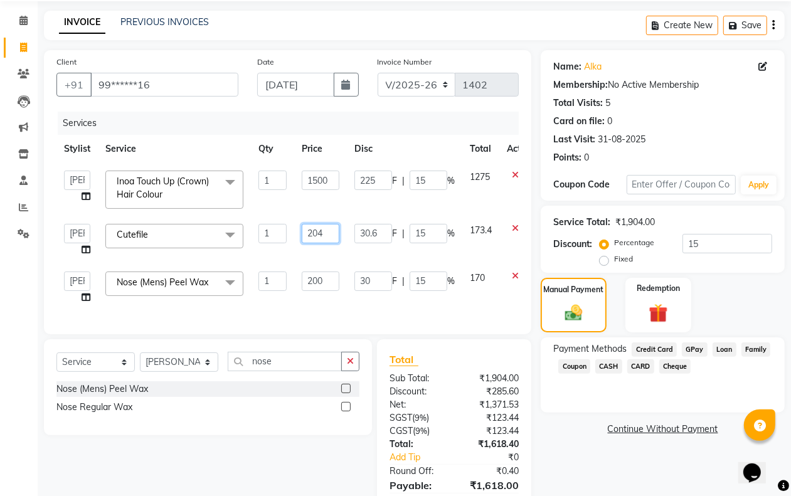
click at [325, 230] on input "204" at bounding box center [321, 233] width 38 height 19
type input "200"
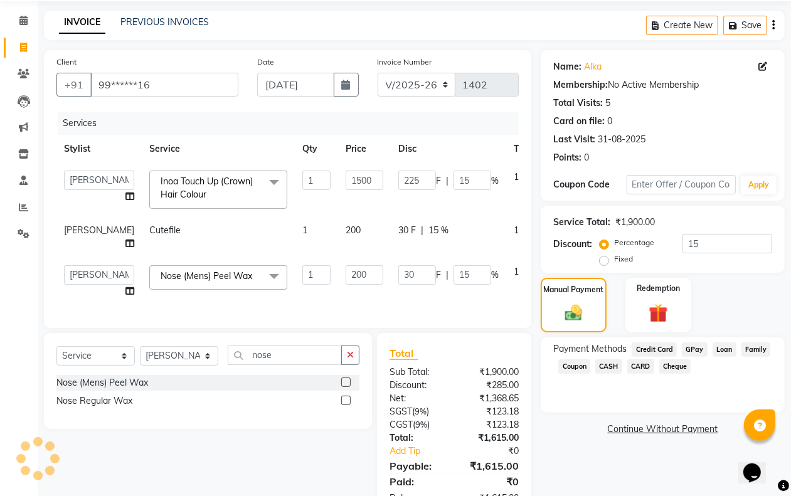
click at [391, 207] on td "225 F | 15 %" at bounding box center [448, 189] width 115 height 53
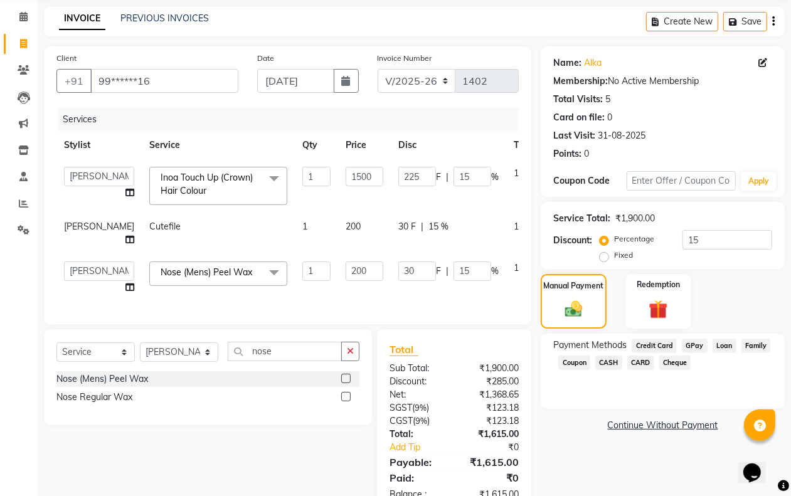
scroll to position [0, 0]
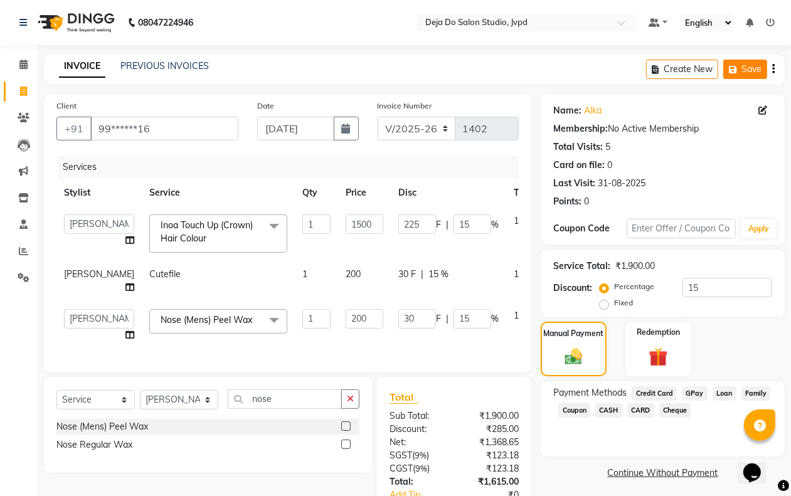
click at [744, 64] on button "Save" at bounding box center [746, 69] width 44 height 19
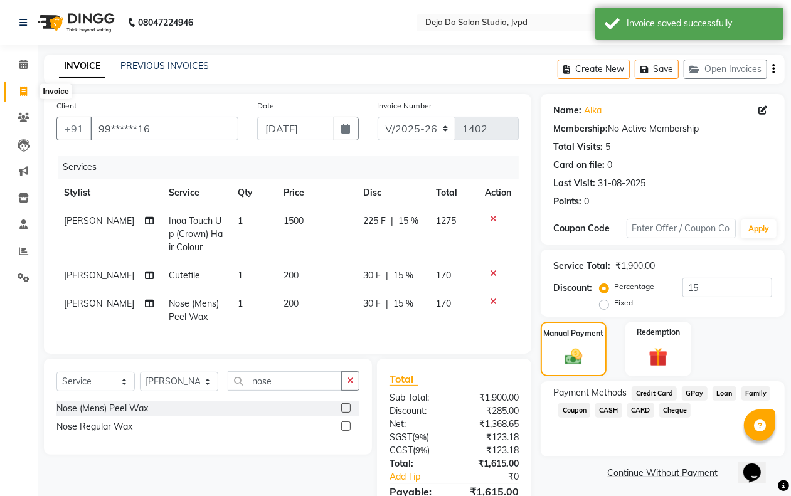
click at [23, 85] on span at bounding box center [24, 92] width 22 height 14
select select "7295"
select select "service"
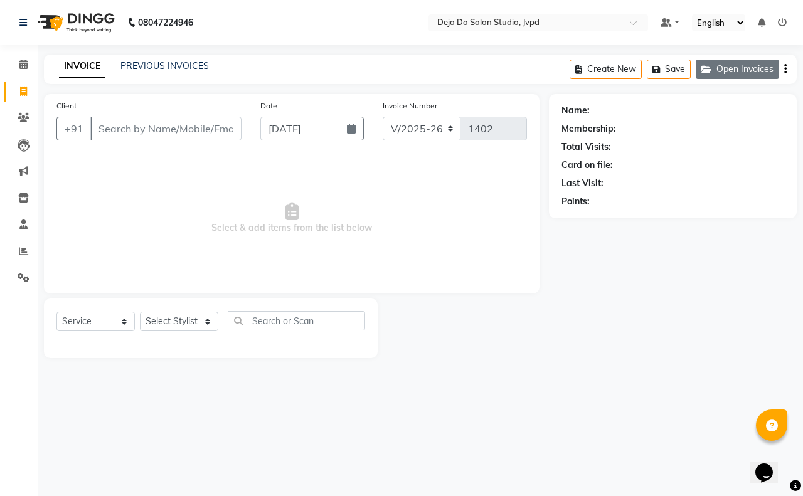
click at [724, 73] on button "Open Invoices" at bounding box center [737, 69] width 83 height 19
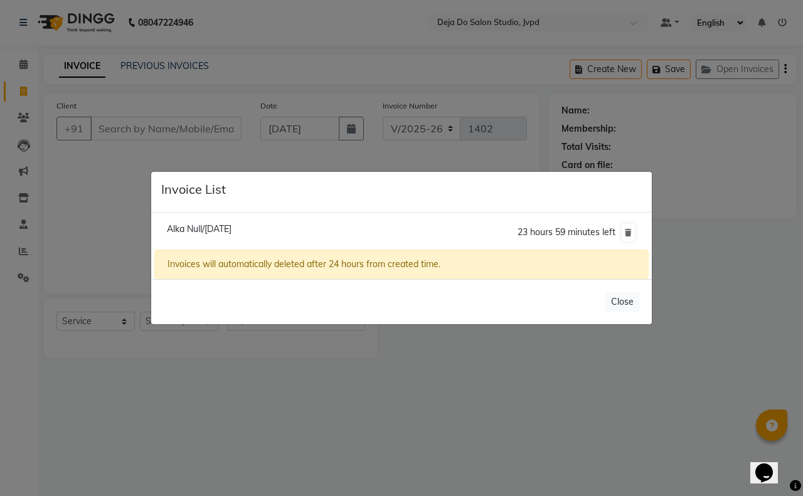
click at [186, 229] on span "Alka Null/[DATE]" at bounding box center [199, 228] width 65 height 11
type input "99******16"
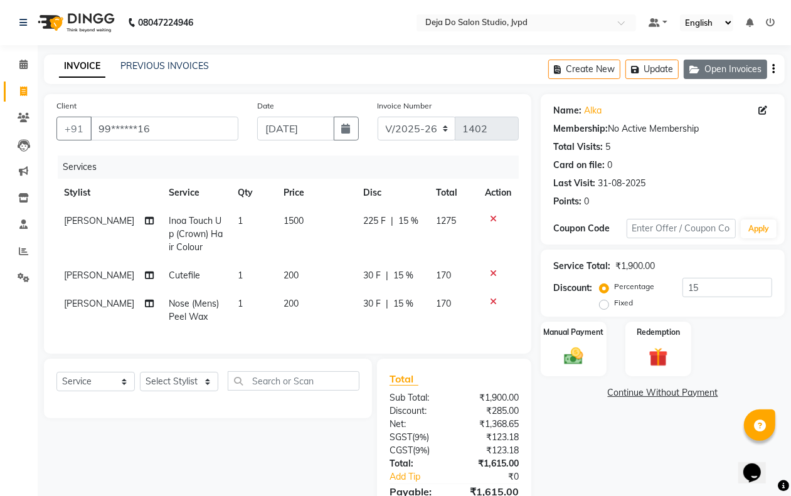
click at [703, 69] on icon "button" at bounding box center [697, 69] width 15 height 9
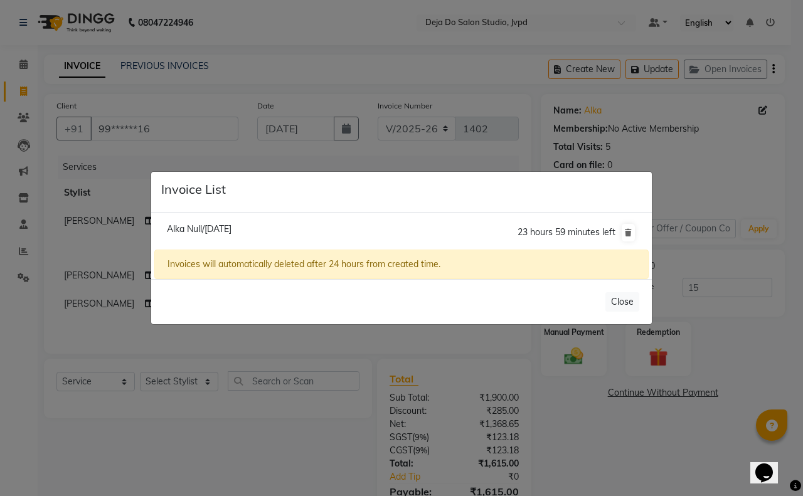
click at [406, 75] on ngb-modal-window "Invoice List Alka Null/[DATE] 23 hours 59 minutes left Invoices will automatica…" at bounding box center [401, 248] width 803 height 496
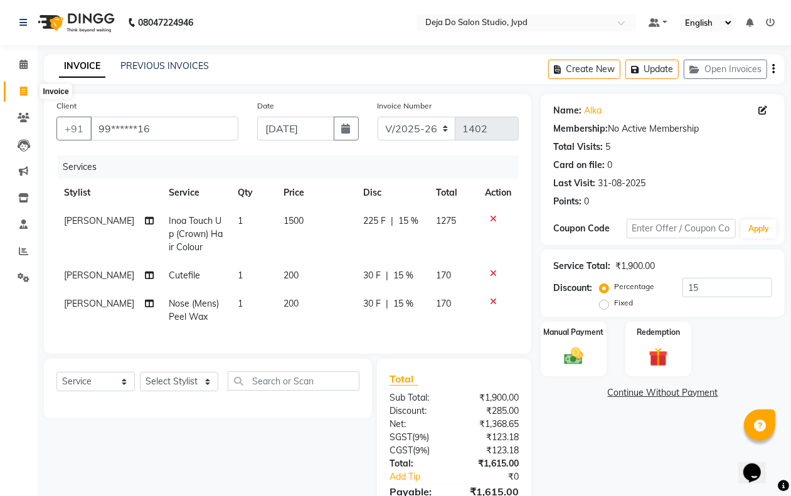
click at [25, 87] on icon at bounding box center [23, 91] width 7 height 9
select select "service"
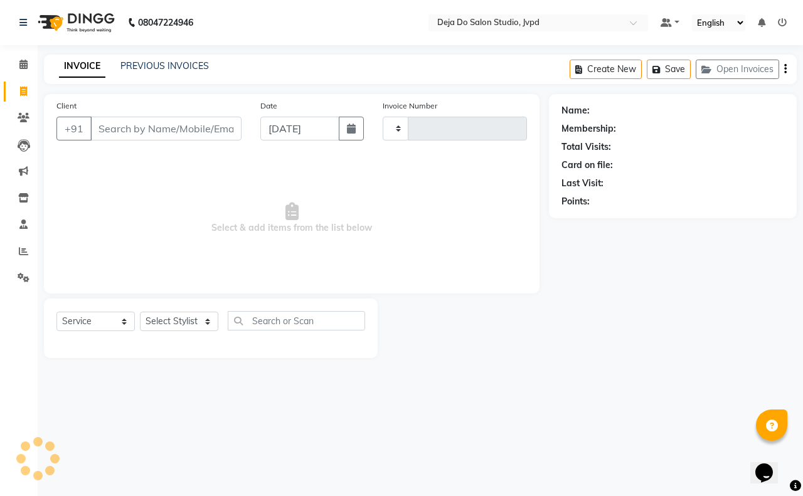
type input "1402"
select select "7295"
click at [195, 129] on input "Client" at bounding box center [165, 129] width 151 height 24
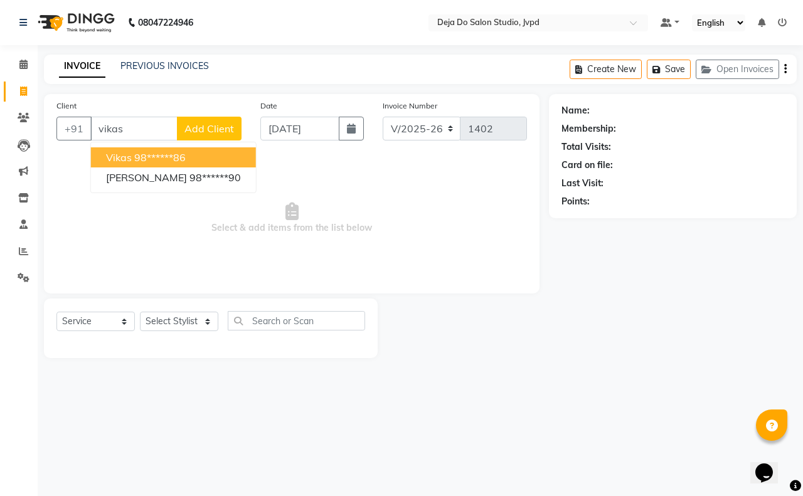
click at [190, 152] on button "Vikas 98******86" at bounding box center [173, 157] width 165 height 20
type input "98******86"
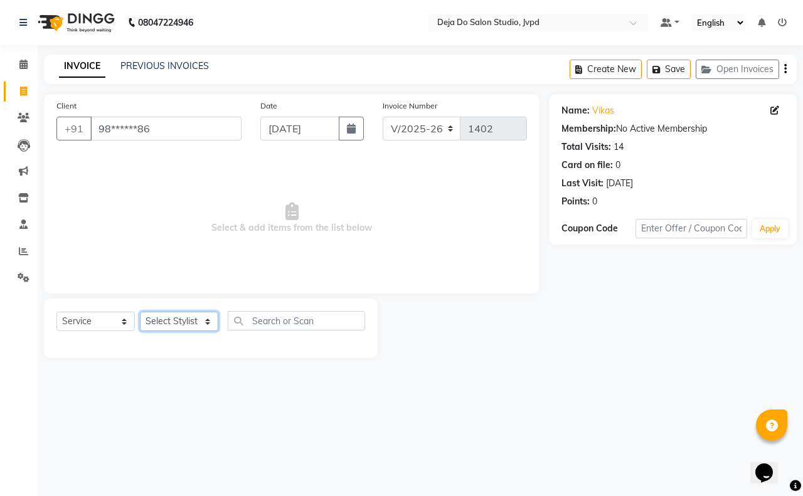
click at [201, 320] on select "Select Stylist Aditi Admin [PERSON_NAME] [PERSON_NAME] Danish Salamani [PERSON_…" at bounding box center [179, 321] width 78 height 19
select select "62497"
click at [140, 312] on select "Select Stylist Aditi Admin [PERSON_NAME] [PERSON_NAME] Danish Salamani [PERSON_…" at bounding box center [179, 321] width 78 height 19
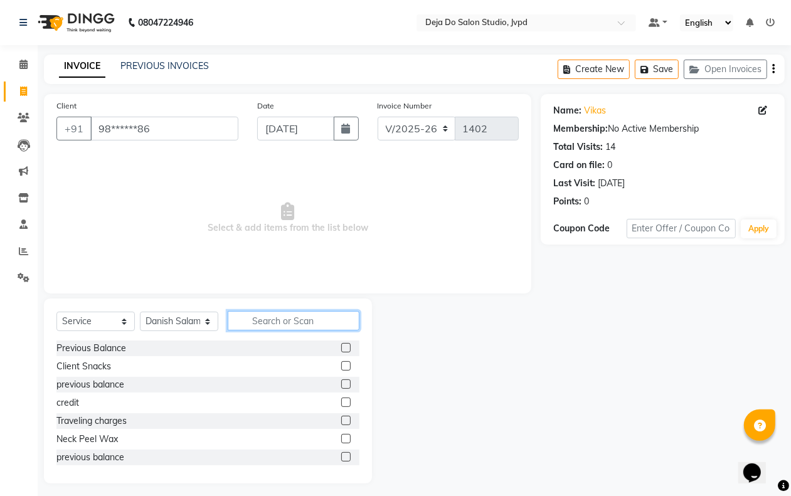
click at [275, 318] on input "text" at bounding box center [294, 320] width 132 height 19
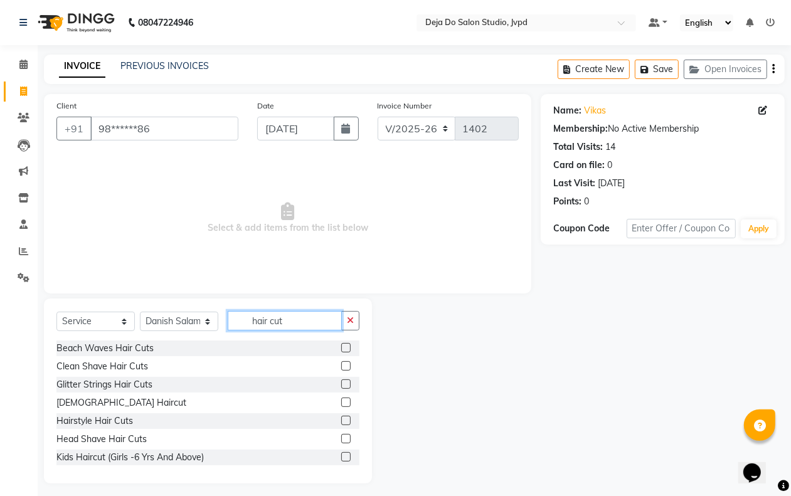
type input "hair cut"
click at [341, 397] on div at bounding box center [350, 403] width 18 height 16
click at [341, 398] on label at bounding box center [345, 402] width 9 height 9
click at [341, 399] on input "checkbox" at bounding box center [345, 403] width 8 height 8
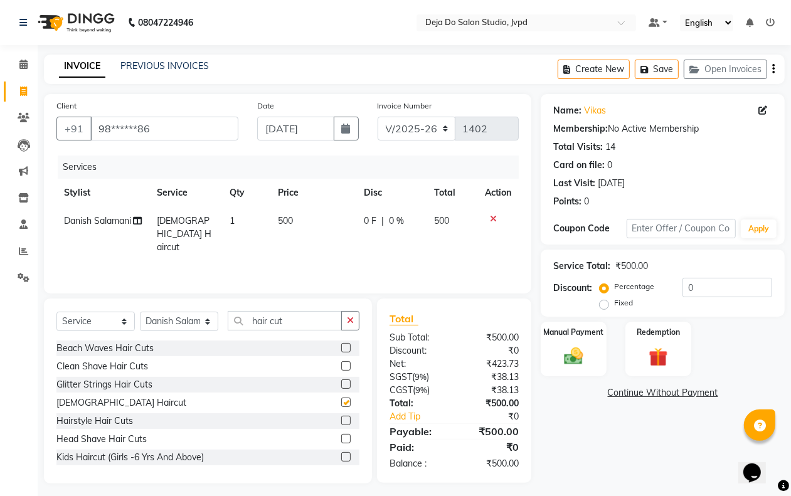
checkbox input "false"
click at [723, 293] on input "0" at bounding box center [728, 287] width 90 height 19
type input "0"
type input "15"
drag, startPoint x: 722, startPoint y: 330, endPoint x: 735, endPoint y: 336, distance: 14.0
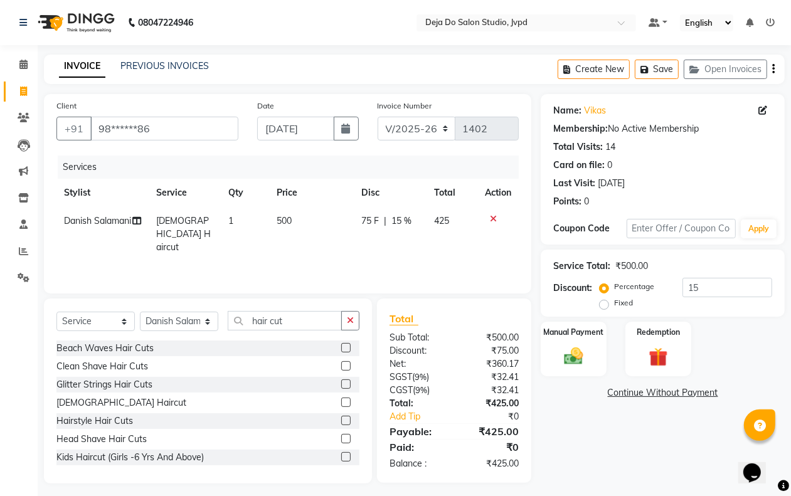
click at [733, 336] on div "Manual Payment Redemption" at bounding box center [663, 349] width 263 height 55
click at [466, 248] on td "425" at bounding box center [452, 234] width 51 height 55
select select "62497"
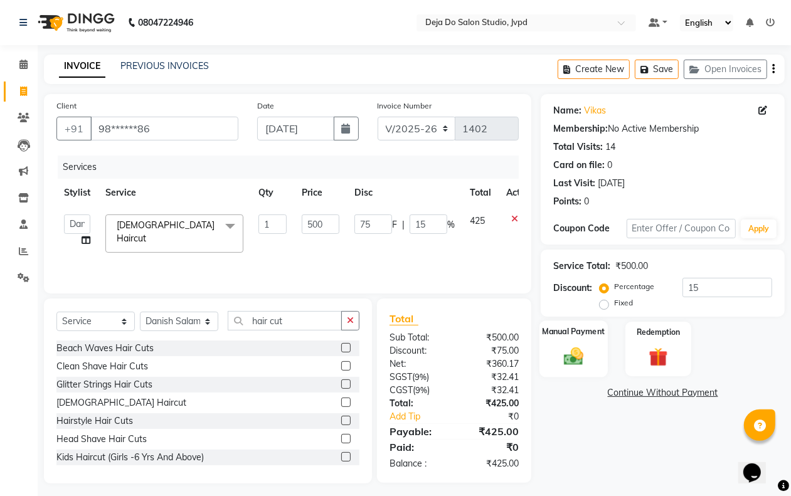
click at [572, 341] on div "Manual Payment" at bounding box center [574, 349] width 68 height 57
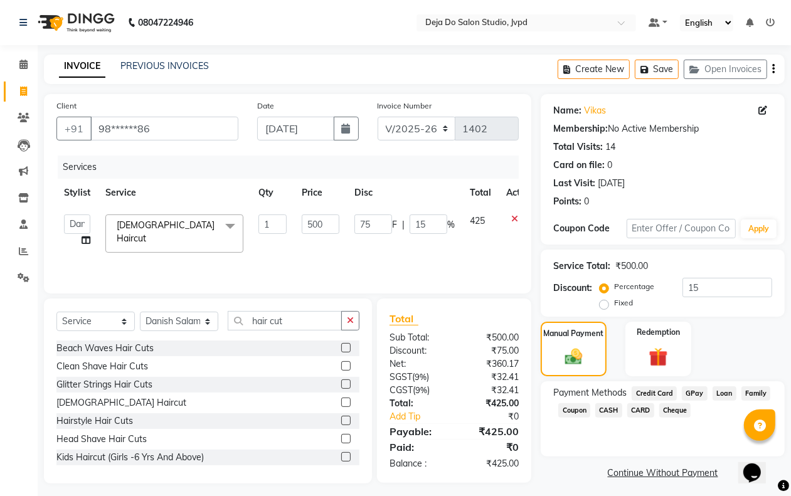
click at [638, 406] on span "CARD" at bounding box center [641, 410] width 27 height 14
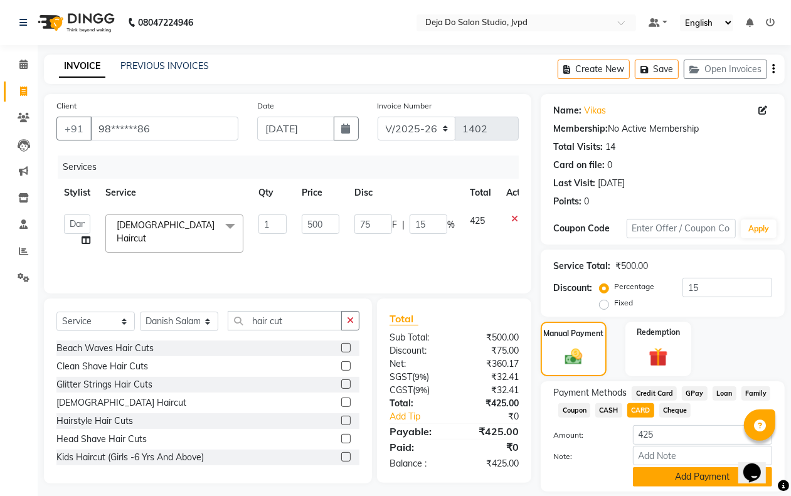
click at [688, 476] on button "Add Payment" at bounding box center [702, 477] width 139 height 19
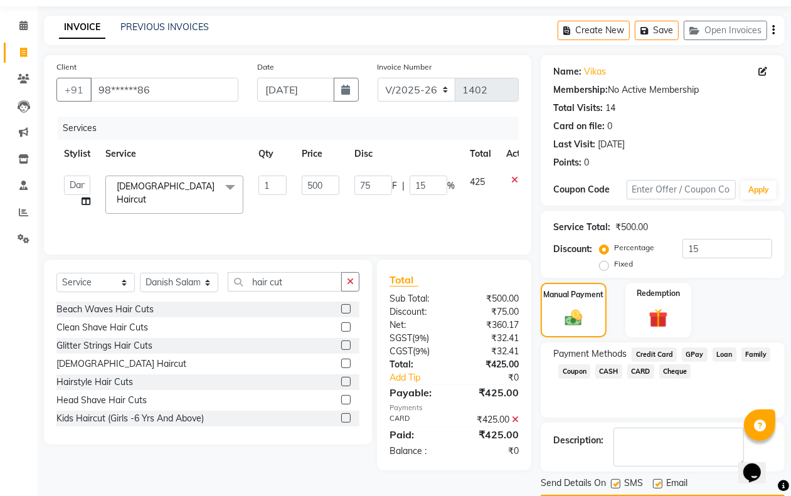
scroll to position [76, 0]
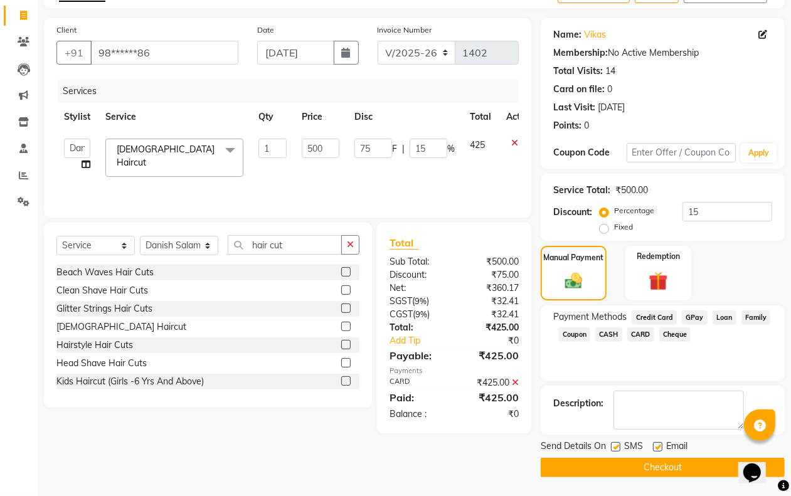
click at [644, 333] on span "CARD" at bounding box center [641, 335] width 27 height 14
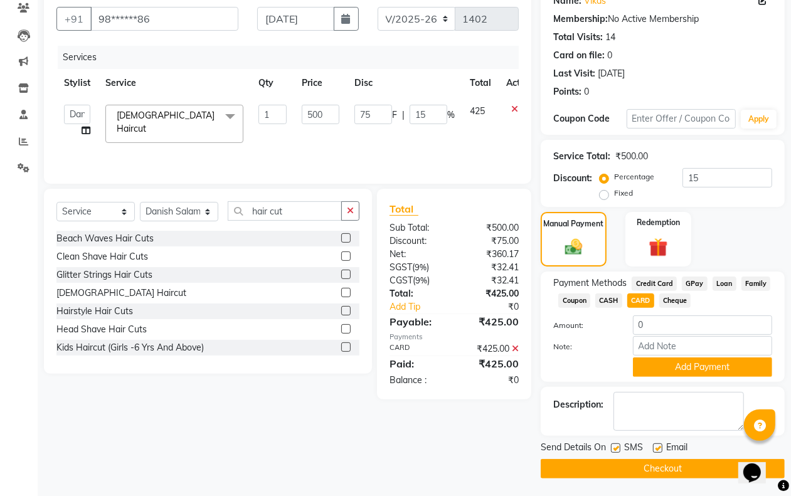
scroll to position [110, 0]
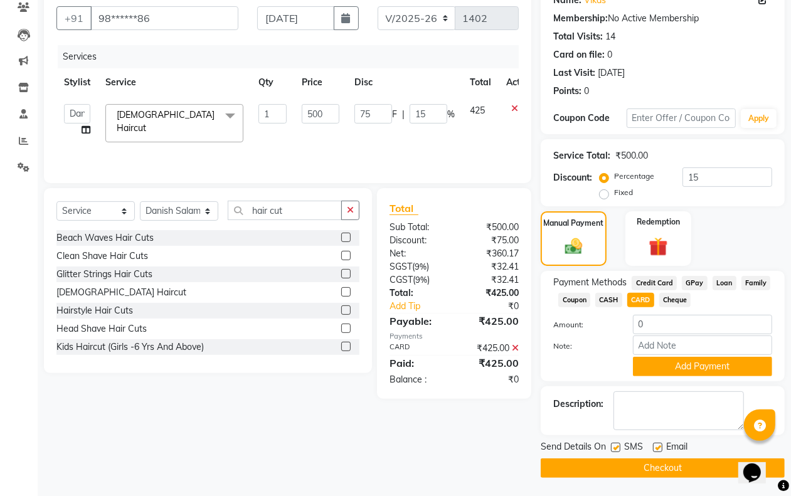
click at [668, 465] on button "Checkout" at bounding box center [663, 468] width 244 height 19
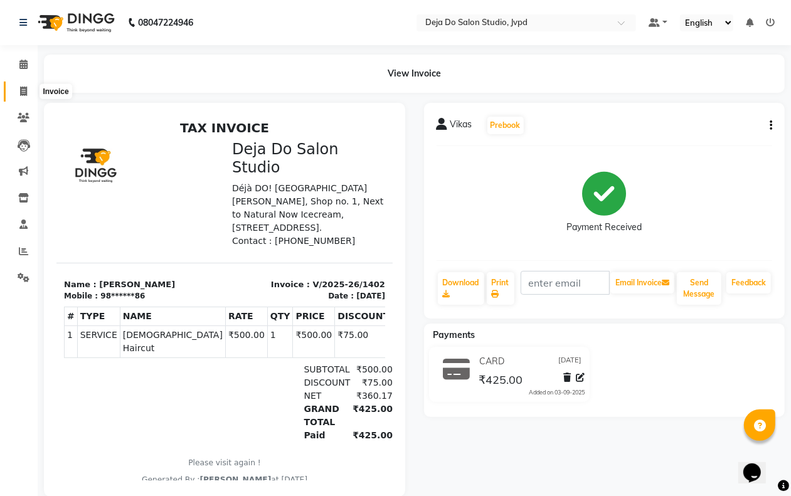
click at [21, 85] on span at bounding box center [24, 92] width 22 height 14
select select "service"
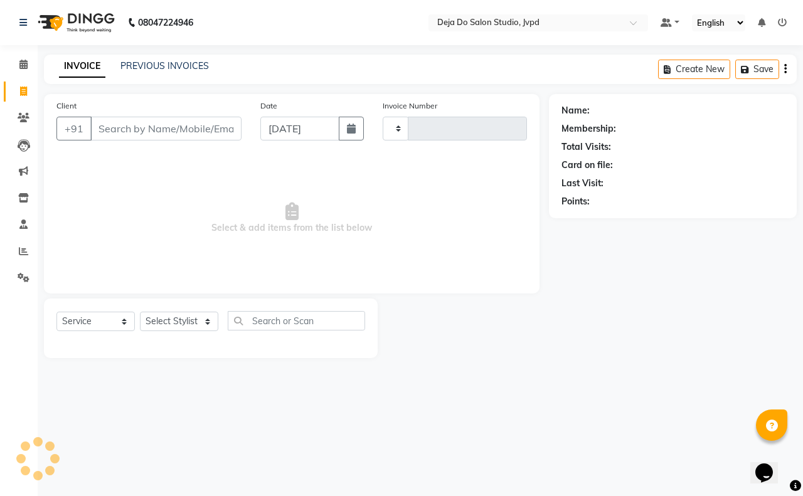
type input "1403"
select select "7295"
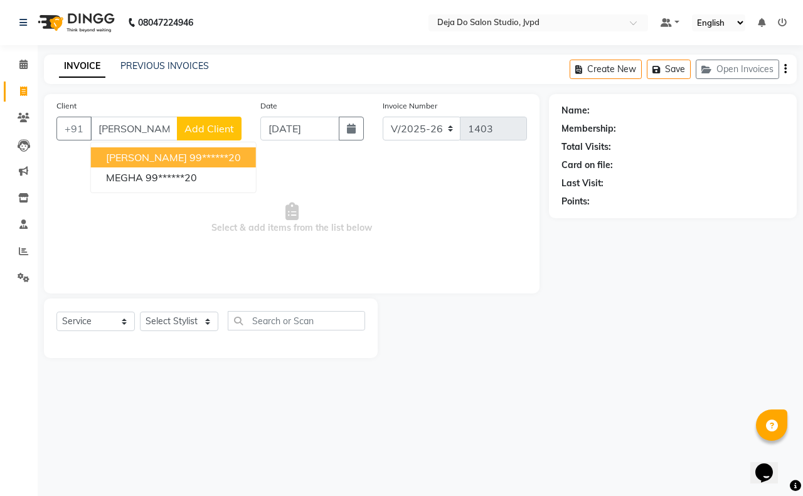
click at [140, 154] on span "[PERSON_NAME]" at bounding box center [146, 157] width 81 height 13
type input "99******20"
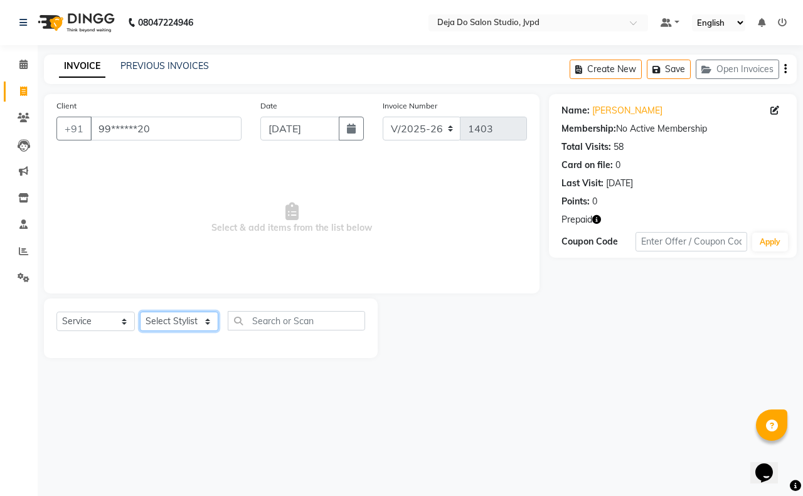
click at [210, 319] on select "Select Stylist Aditi Admin [PERSON_NAME] [PERSON_NAME] Danish Salamani [PERSON_…" at bounding box center [179, 321] width 78 height 19
select select "62497"
click at [140, 312] on select "Select Stylist Aditi Admin [PERSON_NAME] [PERSON_NAME] Danish Salamani [PERSON_…" at bounding box center [179, 321] width 78 height 19
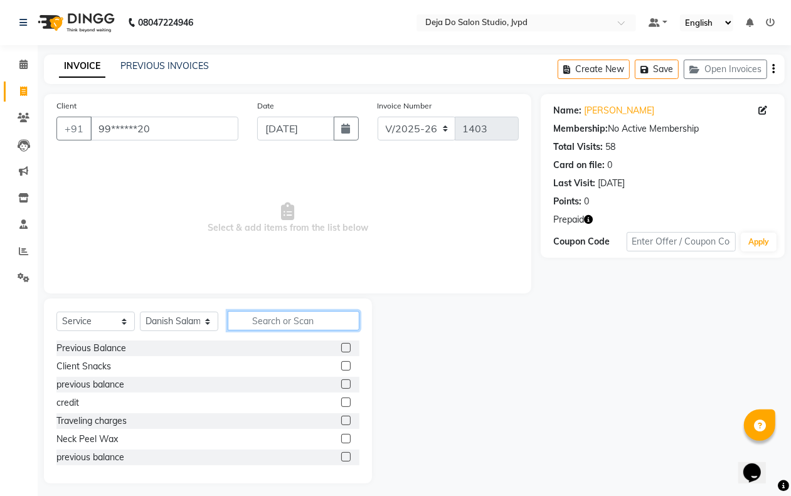
click at [318, 322] on input "text" at bounding box center [294, 320] width 132 height 19
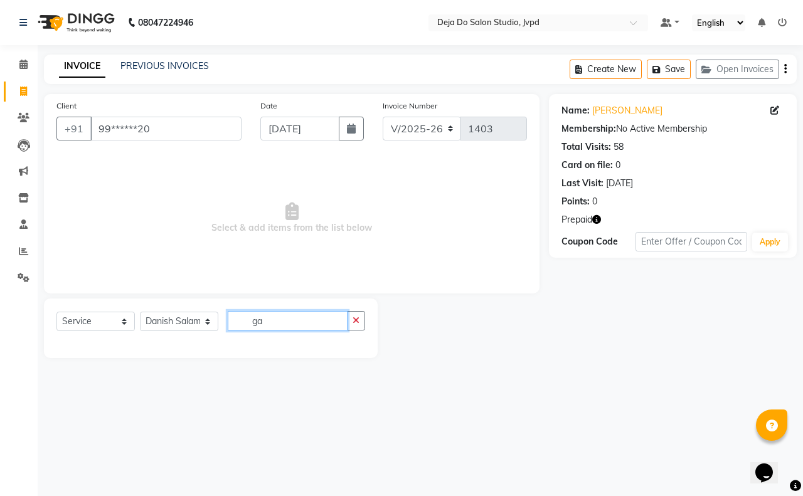
type input "g"
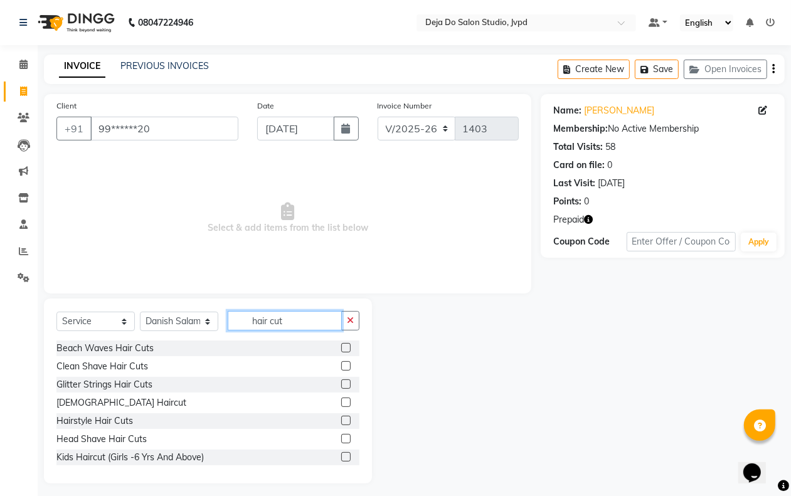
type input "hair cut"
click at [341, 405] on label at bounding box center [345, 402] width 9 height 9
click at [341, 405] on input "checkbox" at bounding box center [345, 403] width 8 height 8
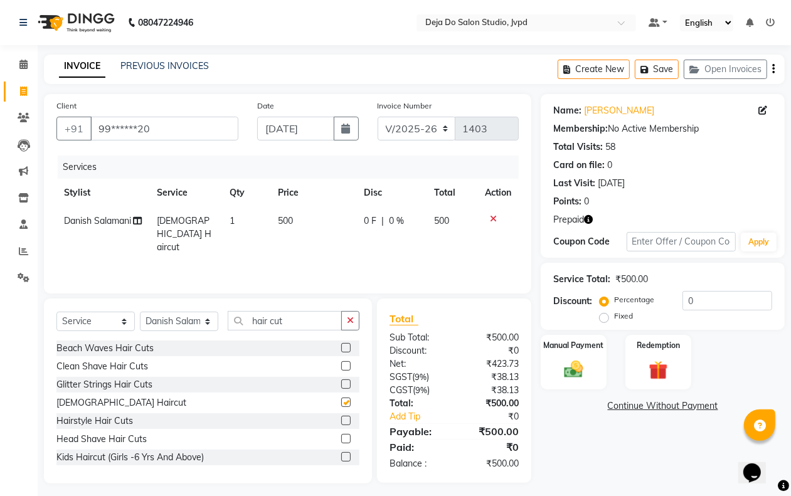
checkbox input "false"
click at [663, 353] on div "Redemption" at bounding box center [658, 362] width 68 height 57
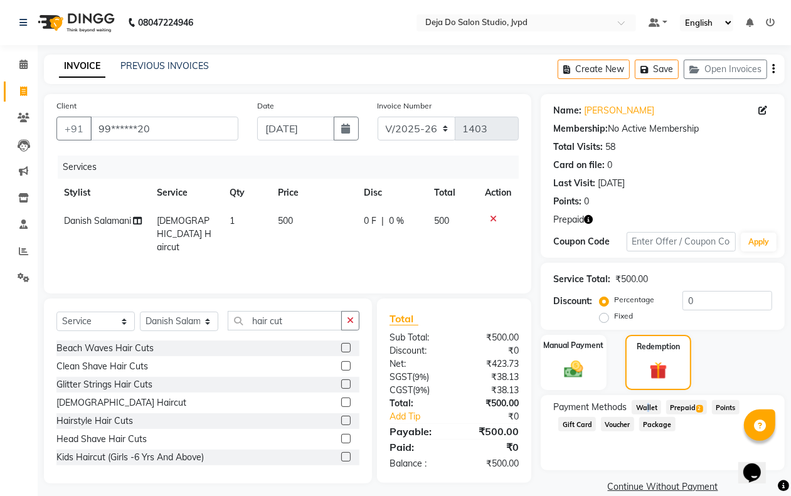
click at [647, 405] on span "Wallet" at bounding box center [646, 407] width 29 height 14
click at [714, 375] on div "Manual Payment Redemption" at bounding box center [663, 363] width 263 height 56
click at [712, 375] on div "Manual Payment Redemption" at bounding box center [663, 363] width 263 height 56
click at [530, 259] on div "Client +91 99******20 Date [DATE] Invoice Number V/2025 V/[PHONE_NUMBER] Servic…" at bounding box center [288, 194] width 488 height 200
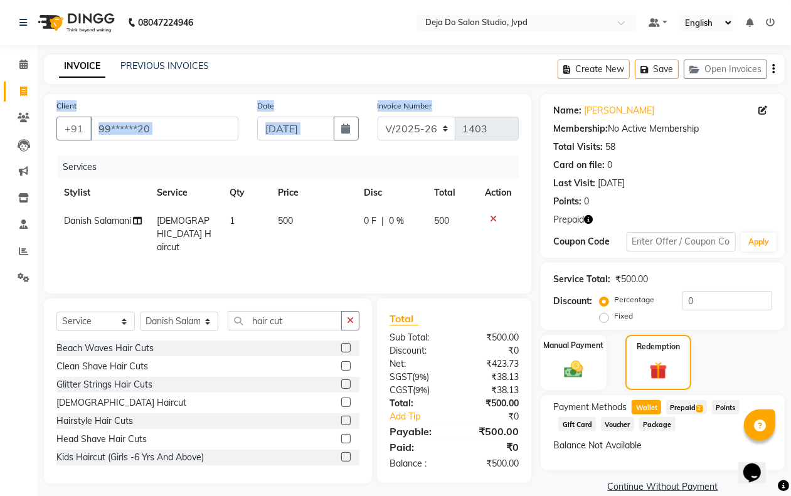
click at [529, 88] on main "INVOICE PREVIOUS INVOICES Create New Save Open Invoices Client +91 99******20 D…" at bounding box center [415, 285] width 754 height 461
drag, startPoint x: 529, startPoint y: 90, endPoint x: 578, endPoint y: 92, distance: 49.0
click at [535, 90] on main "INVOICE PREVIOUS INVOICES Create New Save Open Invoices Client +91 99******20 D…" at bounding box center [415, 285] width 754 height 461
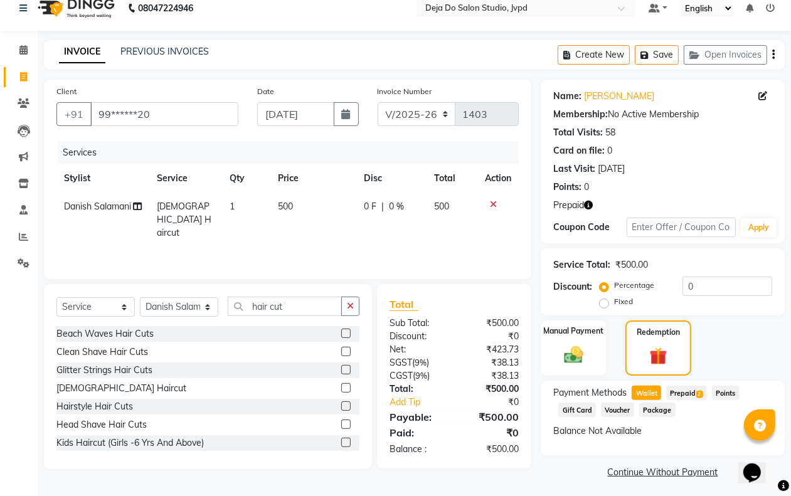
scroll to position [19, 0]
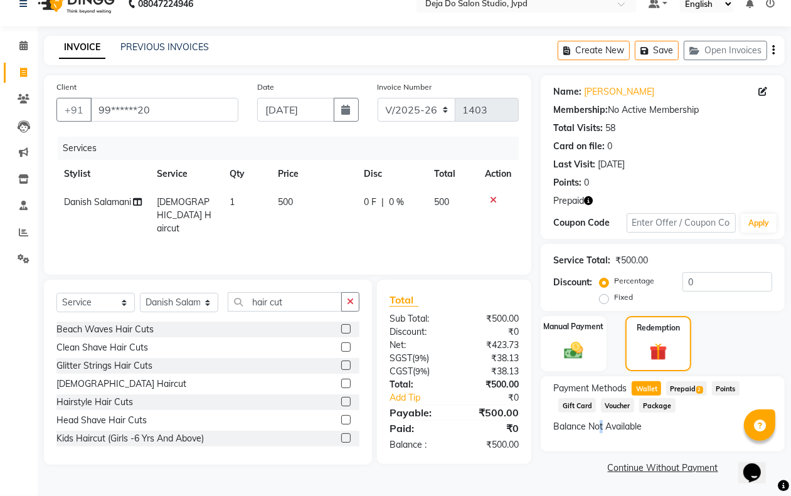
click at [599, 427] on div "Balance Not Available" at bounding box center [662, 426] width 219 height 13
click at [416, 56] on div "INVOICE PREVIOUS INVOICES Create New Save Open Invoices" at bounding box center [414, 50] width 741 height 29
click at [496, 196] on div at bounding box center [498, 200] width 26 height 9
click at [494, 198] on icon at bounding box center [493, 200] width 7 height 9
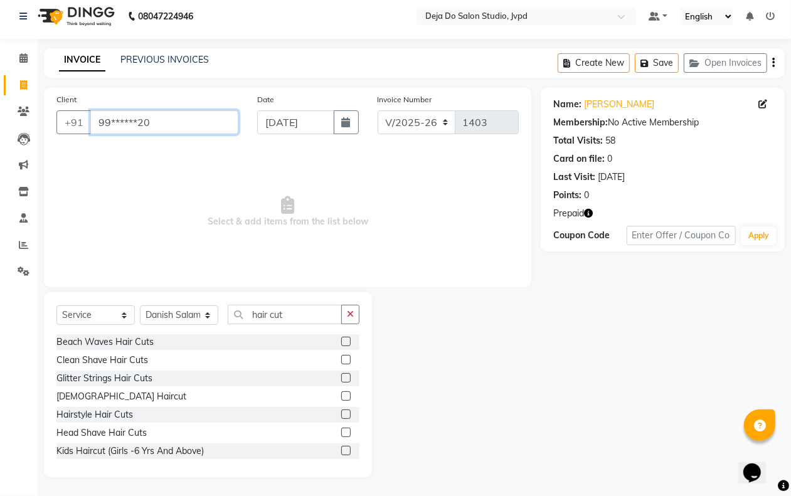
click at [196, 121] on input "99******20" at bounding box center [164, 122] width 148 height 24
click at [205, 124] on input "99******20" at bounding box center [164, 122] width 148 height 24
click at [347, 315] on icon "button" at bounding box center [350, 314] width 7 height 9
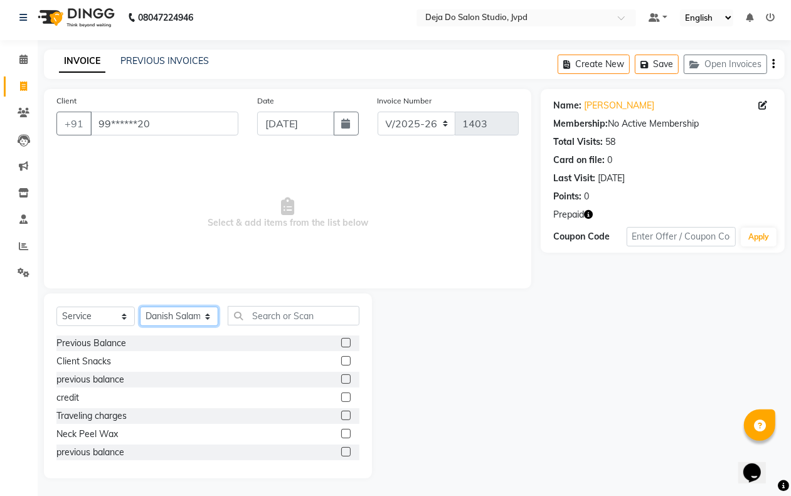
click at [205, 314] on select "Select Stylist Aditi Admin [PERSON_NAME] [PERSON_NAME] Danish Salamani [PERSON_…" at bounding box center [179, 316] width 78 height 19
click at [85, 190] on span "Select & add items from the list below" at bounding box center [287, 214] width 462 height 126
click at [72, 120] on button "+91" at bounding box center [73, 124] width 35 height 24
click at [160, 132] on input "99******20" at bounding box center [164, 124] width 148 height 24
click at [584, 68] on button "Create New" at bounding box center [594, 64] width 72 height 19
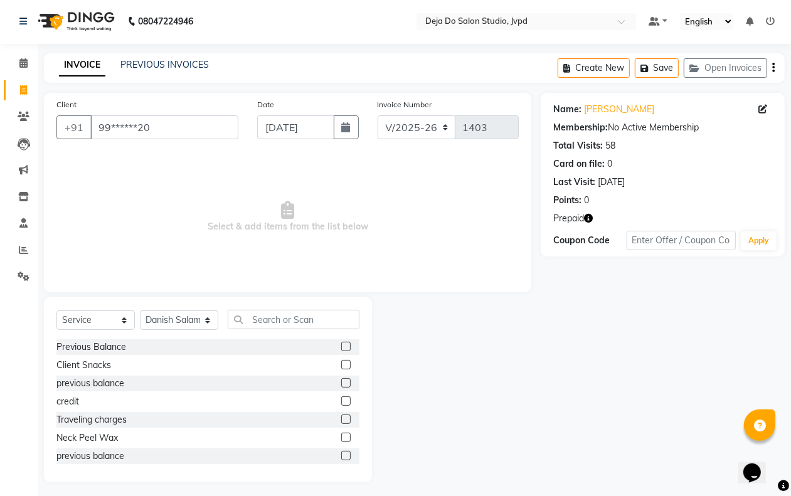
scroll to position [0, 0]
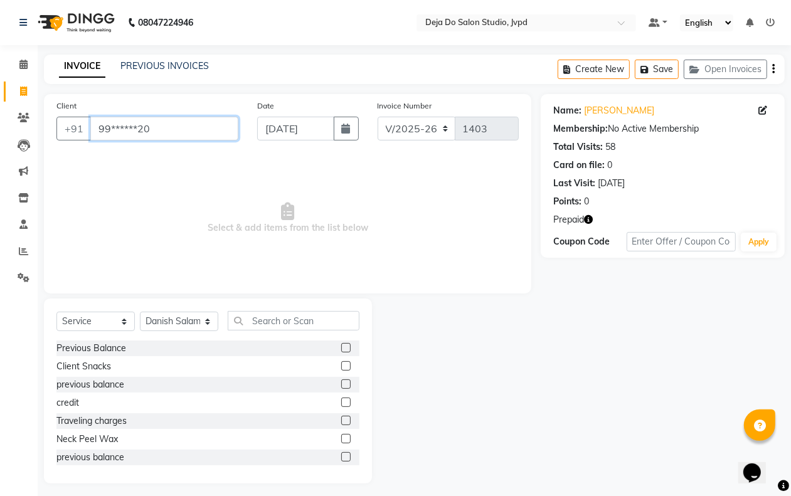
click at [159, 127] on input "99******20" at bounding box center [164, 129] width 148 height 24
click at [24, 91] on icon at bounding box center [23, 91] width 7 height 9
select select "7295"
select select "service"
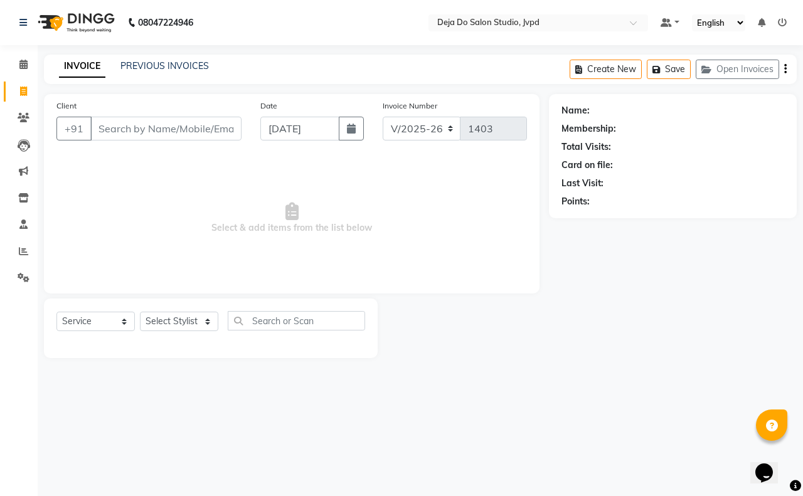
click at [205, 124] on input "Client" at bounding box center [165, 129] width 151 height 24
click at [735, 64] on button "Open Invoices" at bounding box center [737, 69] width 83 height 19
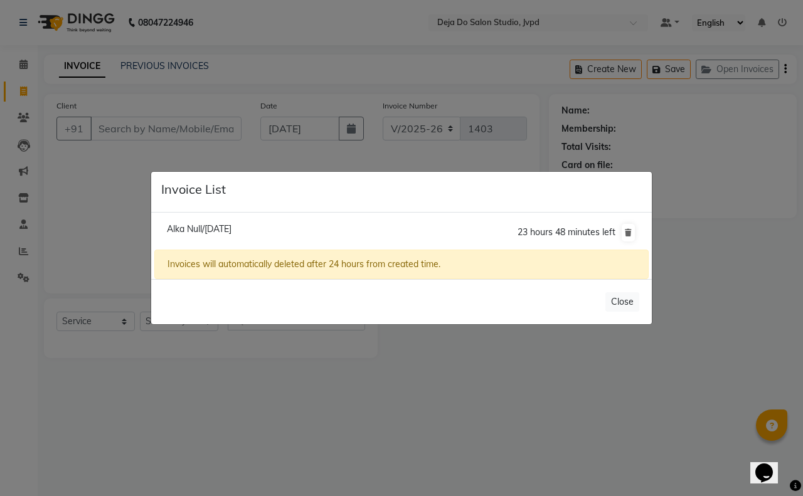
click at [183, 225] on span "Alka Null/[DATE]" at bounding box center [199, 228] width 65 height 11
type input "99******16"
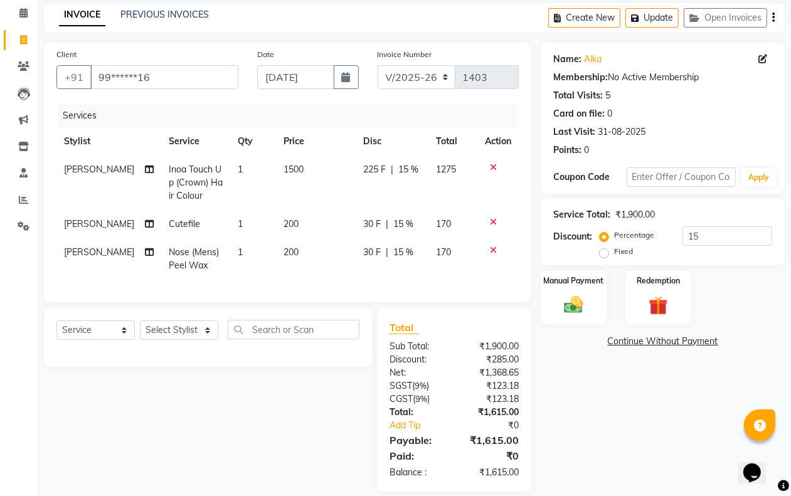
scroll to position [77, 0]
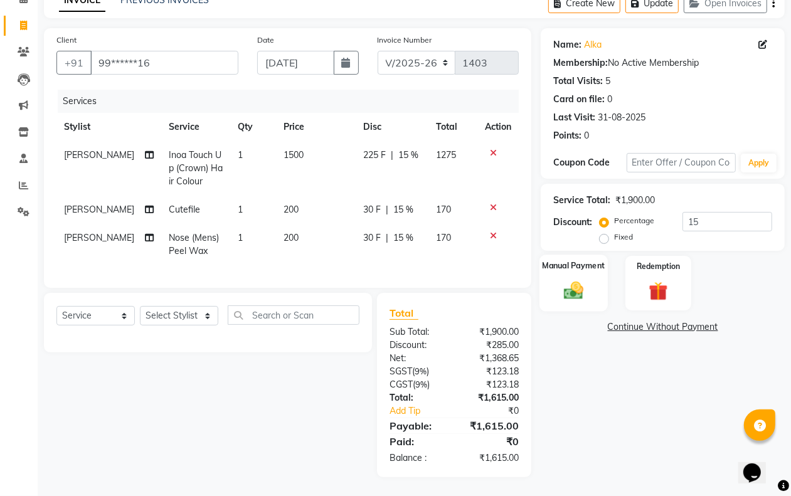
click at [580, 279] on img at bounding box center [573, 290] width 31 height 23
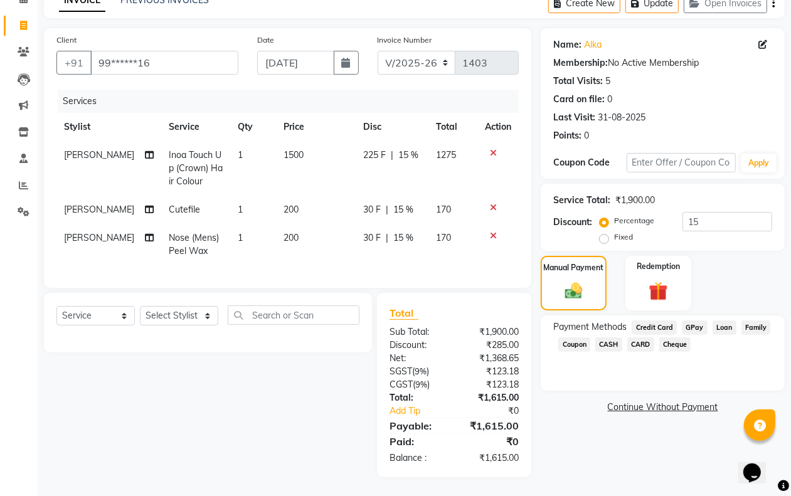
click at [692, 321] on span "GPay" at bounding box center [695, 328] width 26 height 14
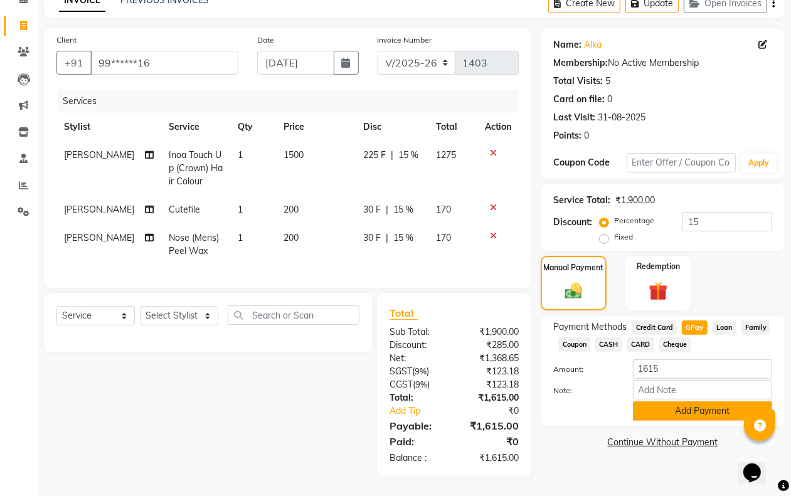
click at [660, 402] on button "Add Payment" at bounding box center [702, 411] width 139 height 19
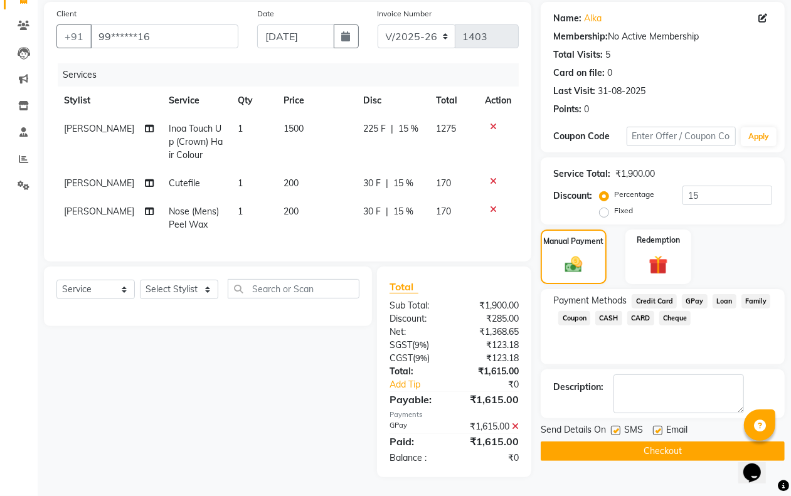
scroll to position [104, 0]
click at [660, 442] on button "Checkout" at bounding box center [663, 451] width 244 height 19
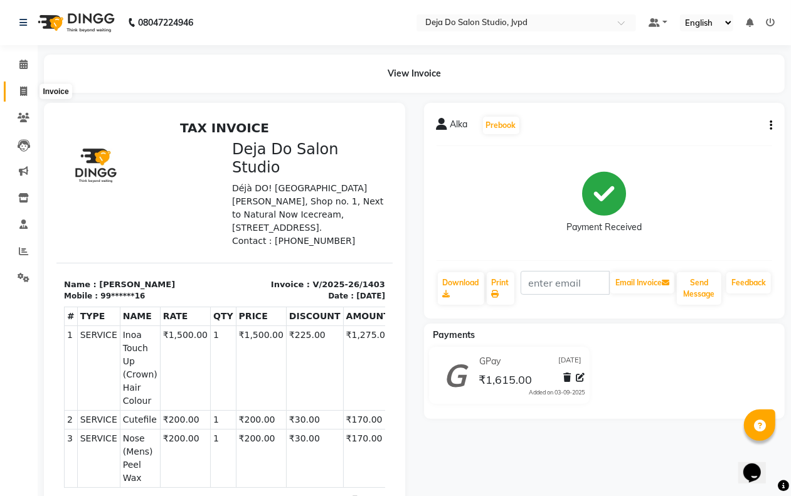
click at [20, 91] on icon at bounding box center [23, 91] width 7 height 9
select select "service"
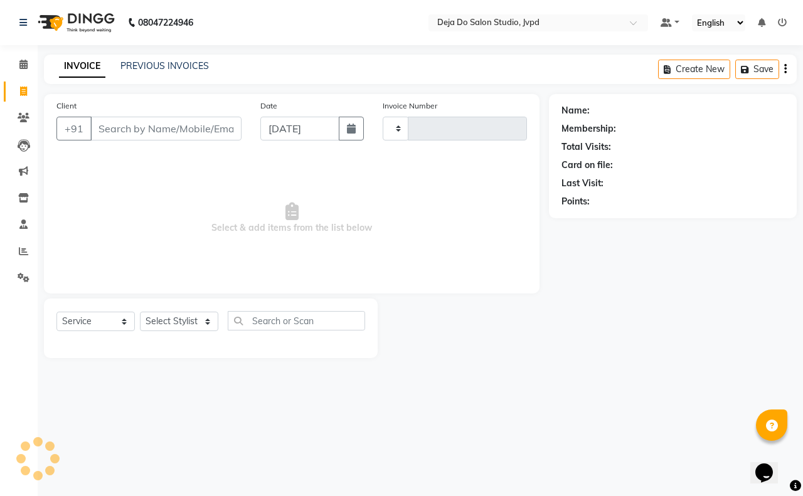
type input "1404"
select select "7295"
click at [129, 126] on input "Client" at bounding box center [165, 129] width 151 height 24
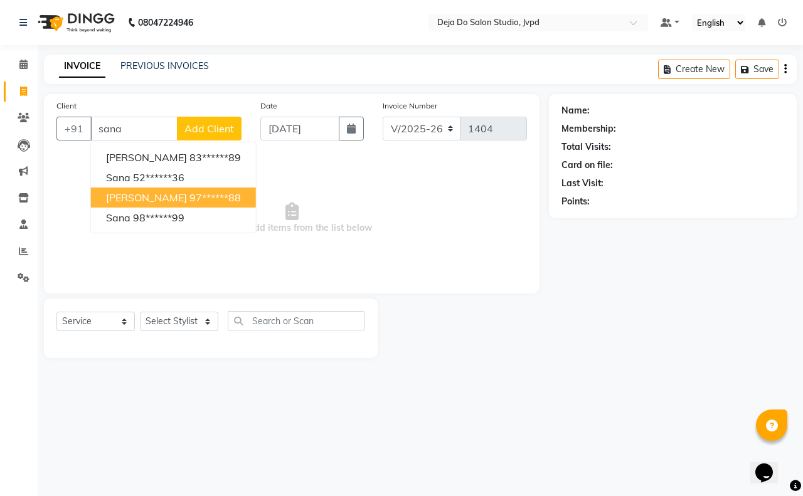
click at [201, 199] on ngb-highlight "97******88" at bounding box center [215, 197] width 51 height 13
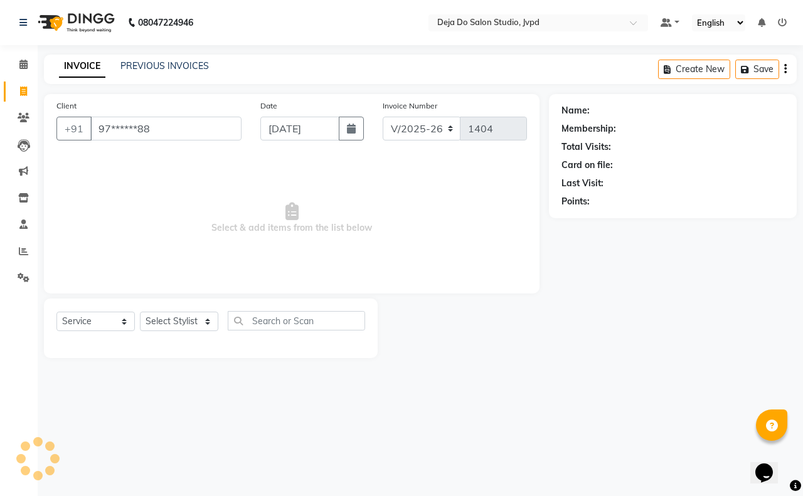
type input "97******88"
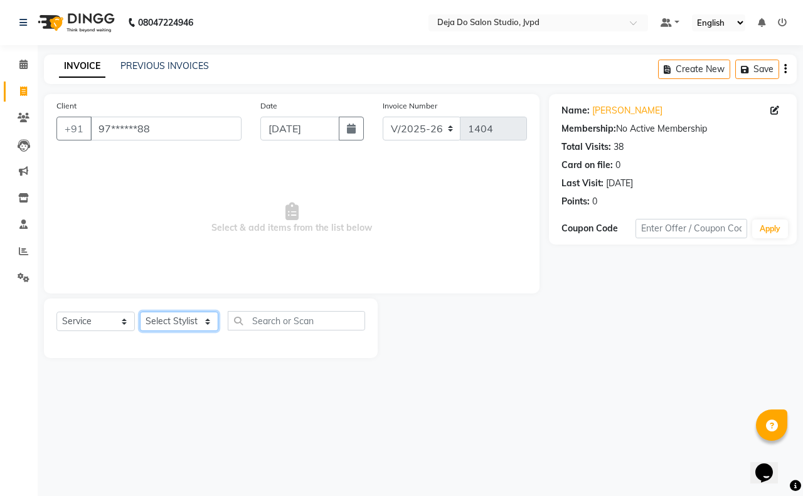
click at [202, 321] on select "Select Stylist Aditi Admin [PERSON_NAME] [PERSON_NAME] Danish Salamani [PERSON_…" at bounding box center [179, 321] width 78 height 19
click at [205, 320] on select "Select Stylist Aditi Admin [PERSON_NAME] [PERSON_NAME] Danish Salamani [PERSON_…" at bounding box center [179, 321] width 78 height 19
select select "62497"
click at [140, 312] on select "Select Stylist Aditi Admin [PERSON_NAME] [PERSON_NAME] Danish Salamani [PERSON_…" at bounding box center [179, 321] width 78 height 19
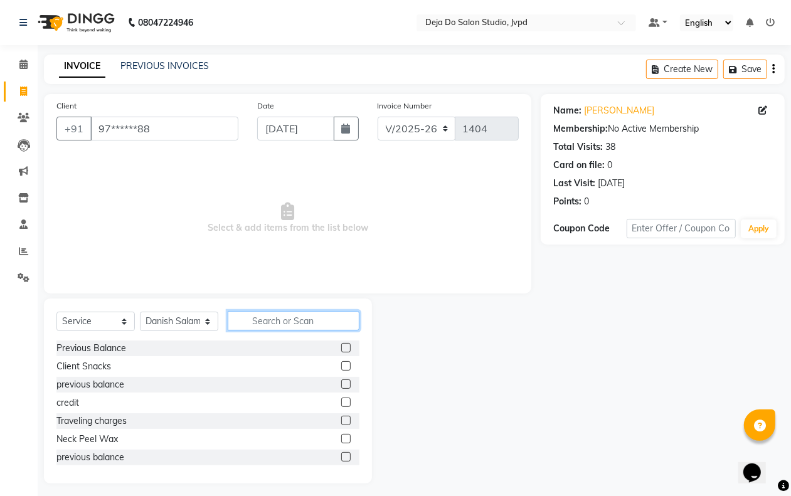
click at [277, 327] on input "text" at bounding box center [294, 320] width 132 height 19
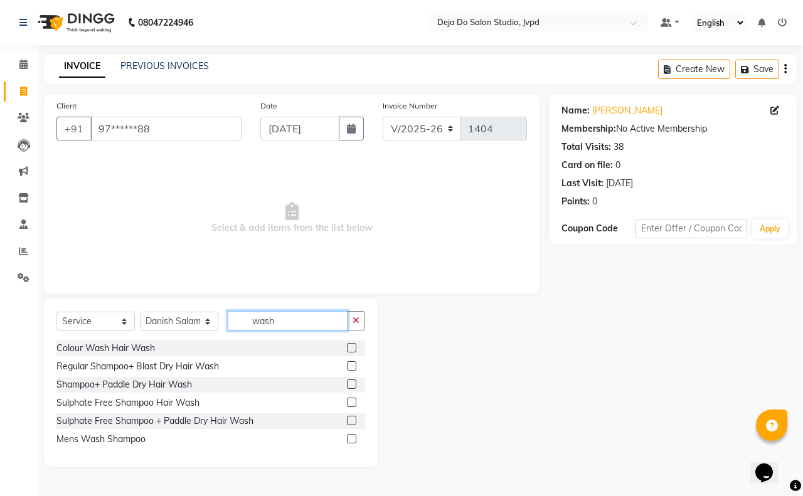
type input "wash"
click at [350, 365] on label at bounding box center [351, 365] width 9 height 9
click at [350, 365] on input "checkbox" at bounding box center [351, 367] width 8 height 8
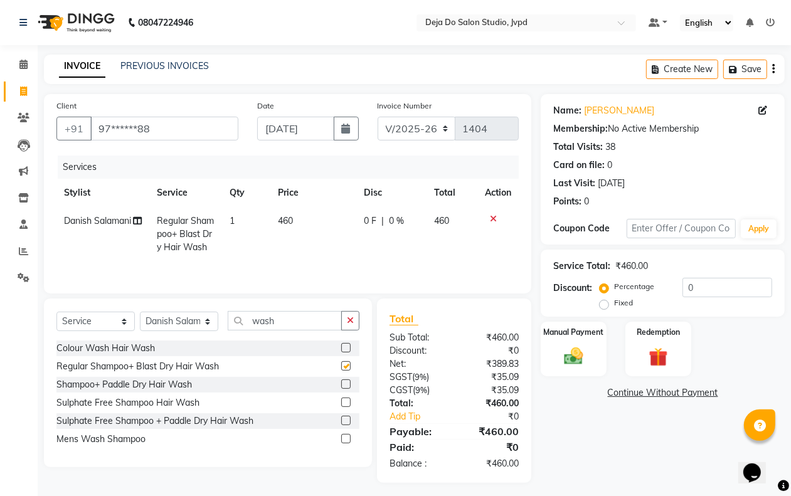
checkbox input "false"
click at [290, 212] on td "460" at bounding box center [313, 234] width 86 height 55
select select "62497"
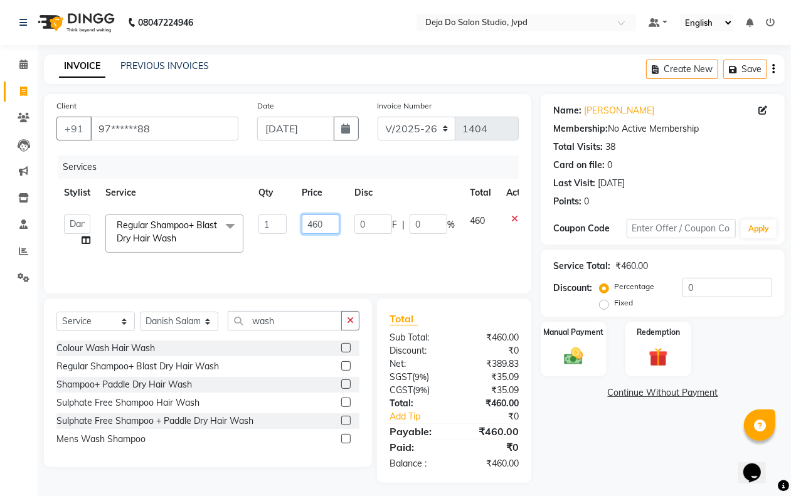
click at [329, 223] on input "460" at bounding box center [321, 224] width 38 height 19
type input "4"
type input "500"
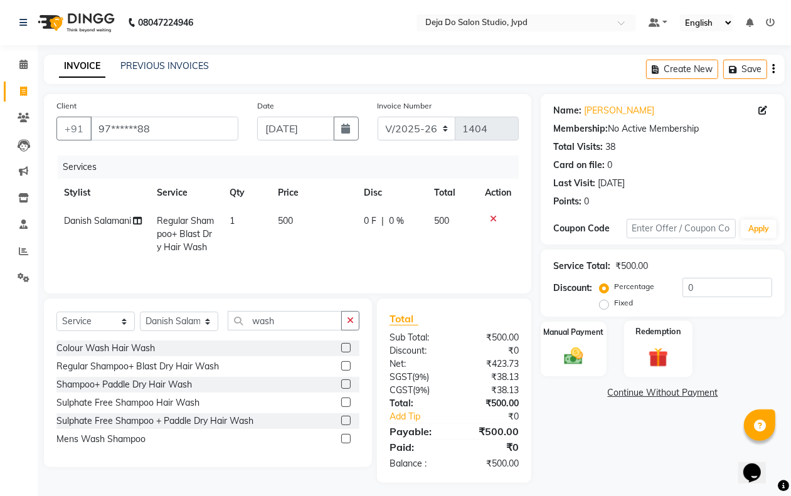
click at [648, 358] on img at bounding box center [658, 357] width 31 height 24
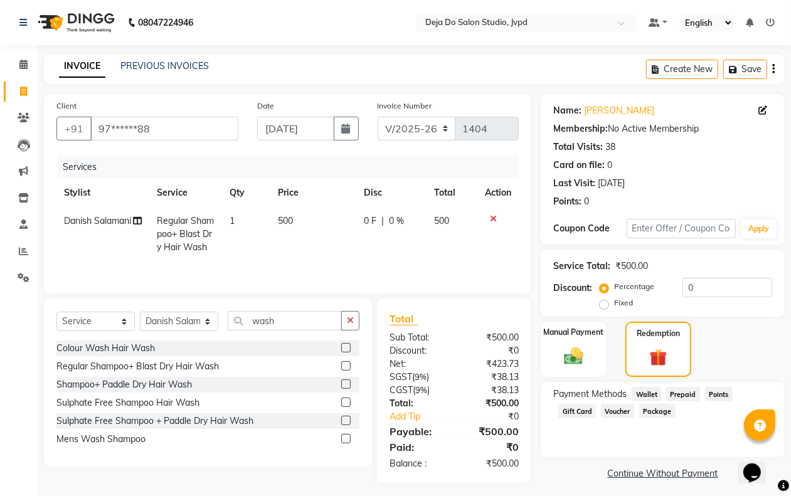
click at [702, 347] on div "Manual Payment Redemption" at bounding box center [663, 350] width 263 height 56
click at [614, 324] on div "Manual Payment Redemption" at bounding box center [663, 350] width 263 height 56
click at [701, 289] on input "0" at bounding box center [728, 287] width 90 height 19
click at [675, 66] on button "Create New" at bounding box center [682, 69] width 72 height 19
select select "service"
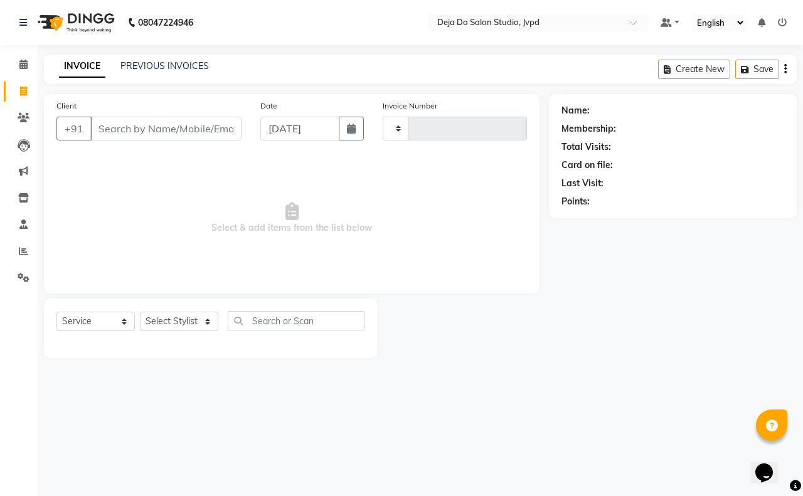
type input "1404"
select select "7295"
click at [203, 124] on input "Client" at bounding box center [165, 129] width 151 height 24
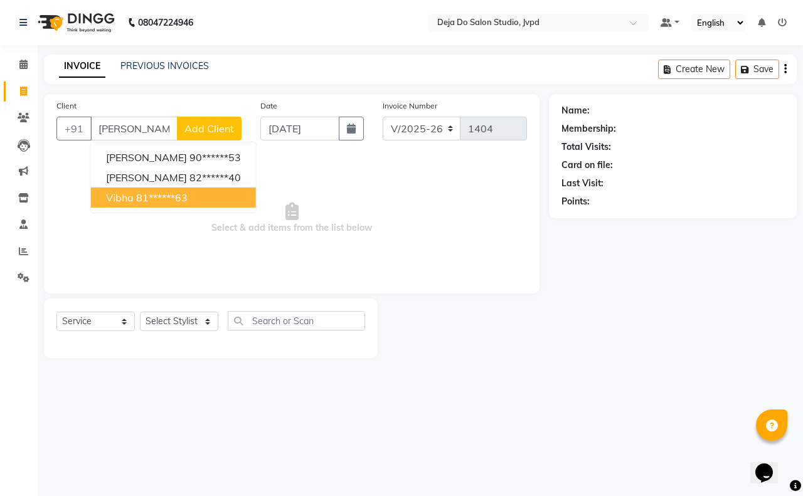
click at [214, 198] on button "[PERSON_NAME] 81******63" at bounding box center [173, 198] width 165 height 20
type input "81******63"
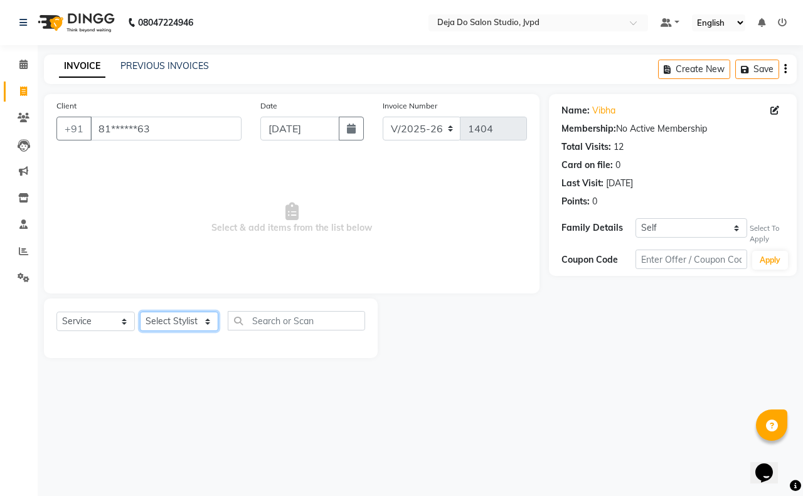
click at [208, 314] on select "Select Stylist Aditi Admin [PERSON_NAME] [PERSON_NAME] Danish Salamani [PERSON_…" at bounding box center [179, 321] width 78 height 19
select select "62498"
click at [140, 312] on select "Select Stylist Aditi Admin [PERSON_NAME] [PERSON_NAME] Danish Salamani [PERSON_…" at bounding box center [179, 321] width 78 height 19
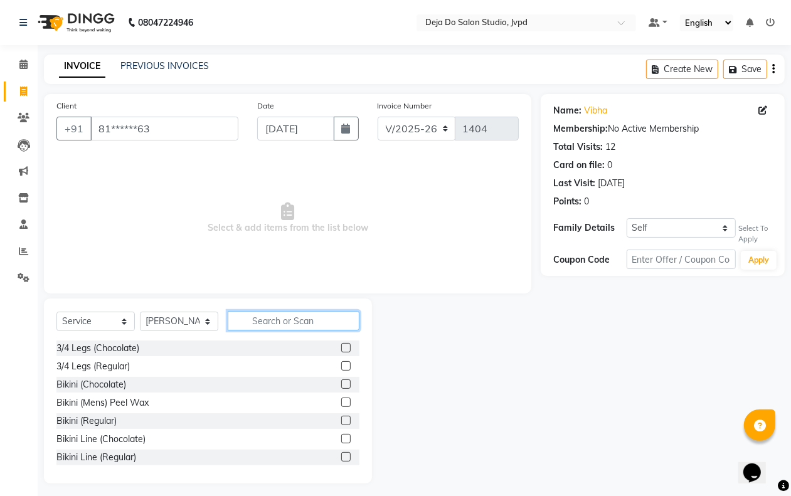
click at [299, 319] on input "text" at bounding box center [294, 320] width 132 height 19
click at [341, 383] on label at bounding box center [345, 384] width 9 height 9
click at [341, 383] on input "checkbox" at bounding box center [345, 385] width 8 height 8
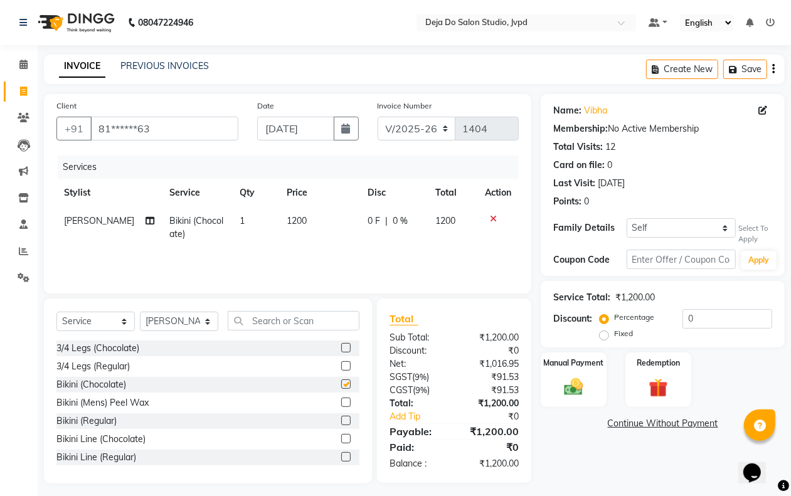
checkbox input "false"
click at [284, 323] on input "text" at bounding box center [294, 320] width 132 height 19
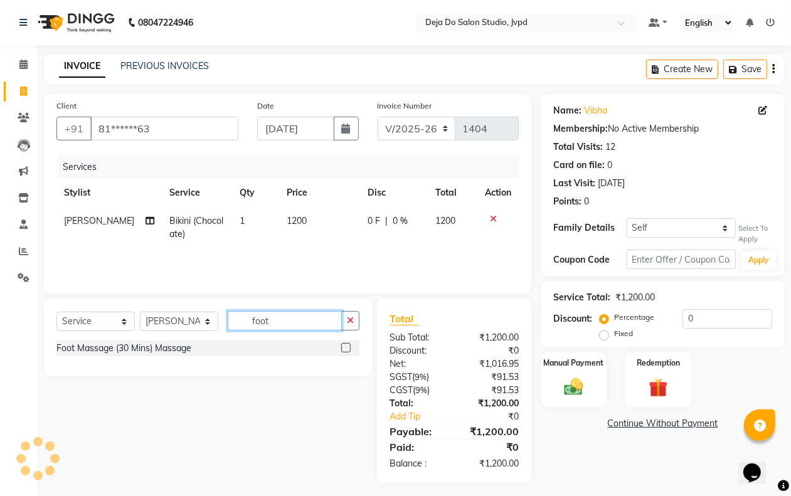
type input "foot"
click at [343, 350] on label at bounding box center [345, 347] width 9 height 9
click at [343, 350] on input "checkbox" at bounding box center [345, 349] width 8 height 8
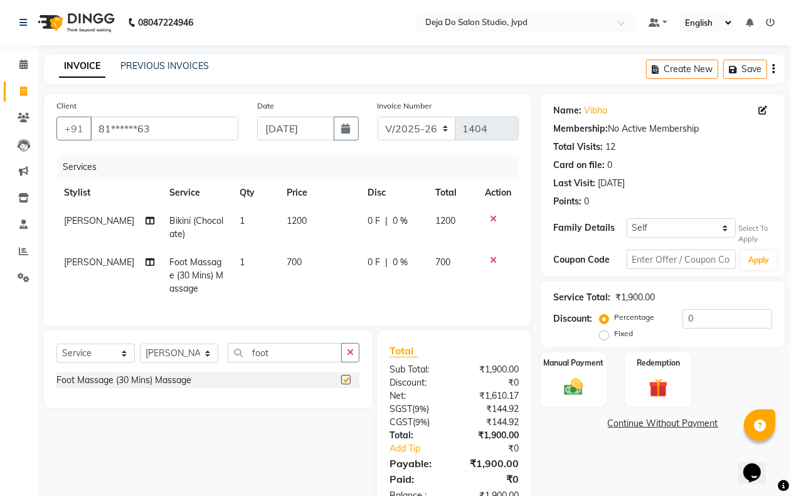
checkbox input "false"
click at [287, 261] on span "700" at bounding box center [294, 262] width 15 height 11
select select "62498"
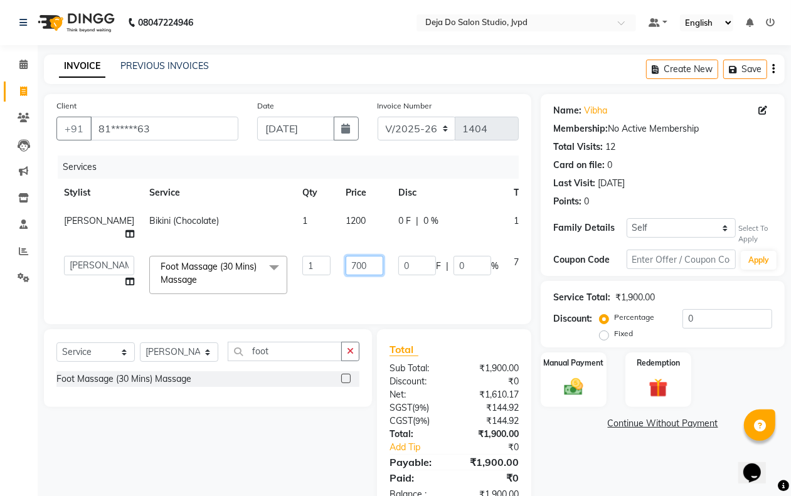
drag, startPoint x: 314, startPoint y: 270, endPoint x: 311, endPoint y: 282, distance: 13.1
click at [346, 275] on input "700" at bounding box center [365, 265] width 38 height 19
type input "600"
click at [391, 302] on td "0 F | 0 %" at bounding box center [448, 274] width 115 height 53
select select "62498"
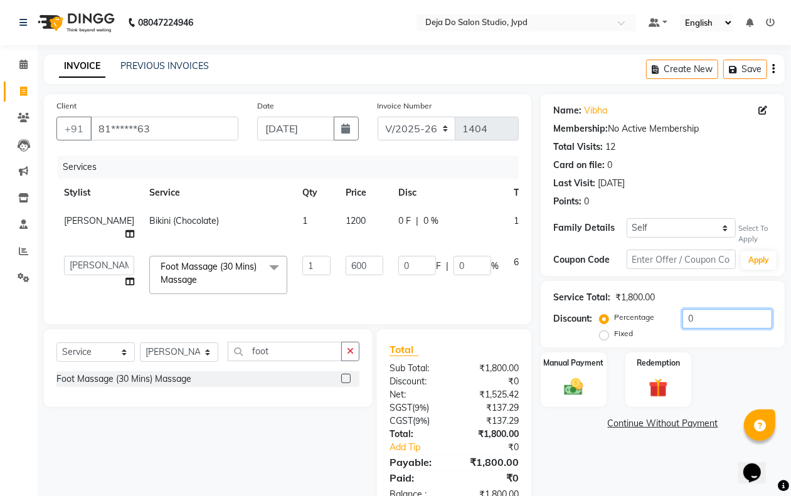
click at [706, 315] on input "0" at bounding box center [728, 318] width 90 height 19
type input "1"
type input "6"
type input "1"
type input "15"
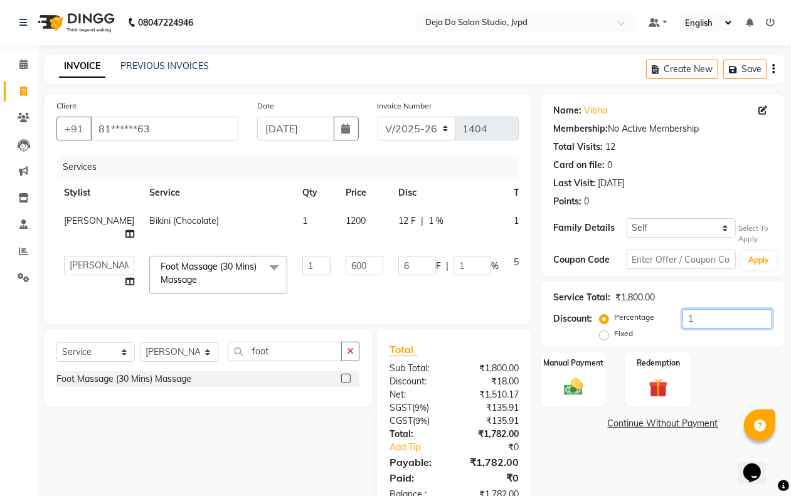
type input "90"
type input "15"
click at [506, 293] on td "510" at bounding box center [524, 274] width 36 height 53
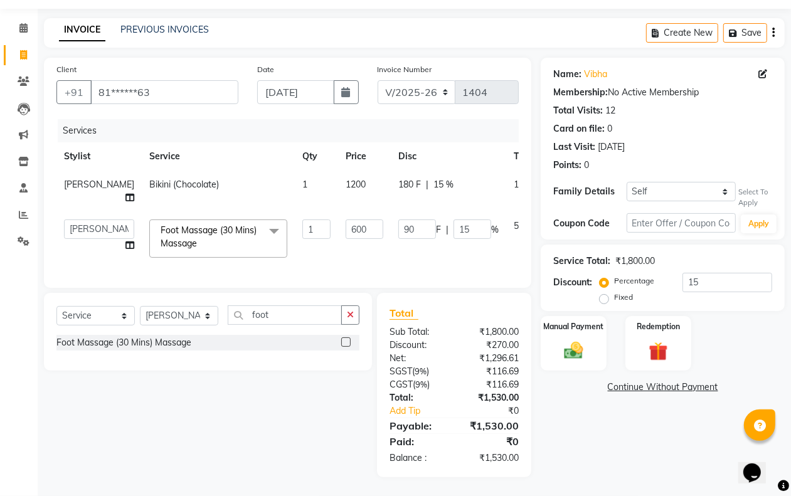
scroll to position [61, 0]
click at [577, 321] on label "Manual Payment" at bounding box center [574, 327] width 63 height 12
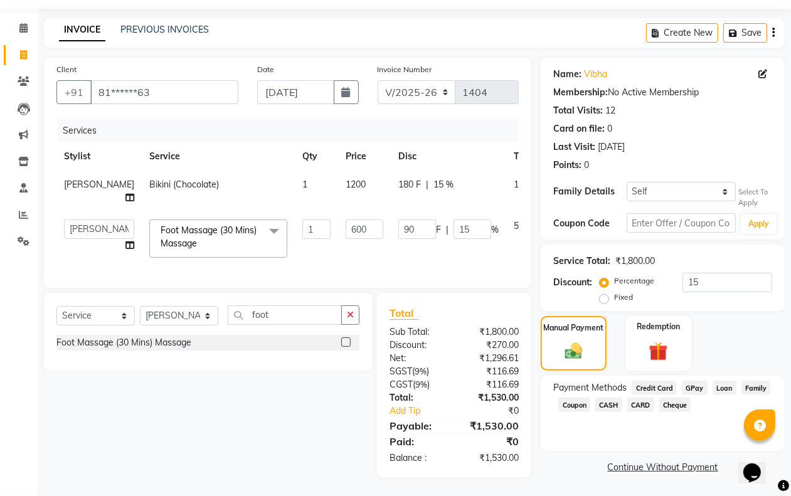
drag, startPoint x: 692, startPoint y: 358, endPoint x: 692, endPoint y: 375, distance: 16.9
click at [692, 381] on span "GPay" at bounding box center [695, 388] width 26 height 14
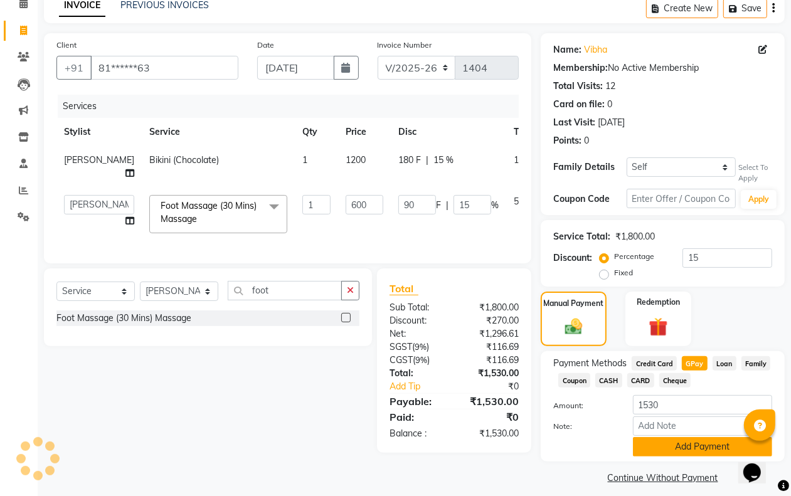
click at [693, 441] on button "Add Payment" at bounding box center [702, 446] width 139 height 19
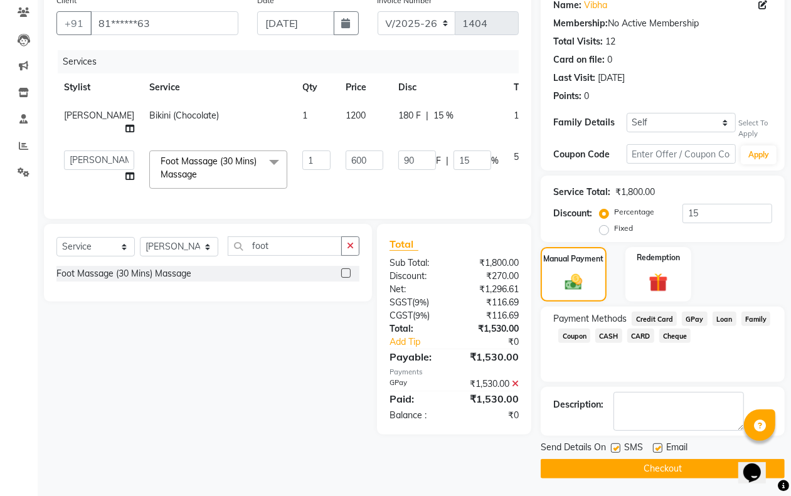
scroll to position [107, 0]
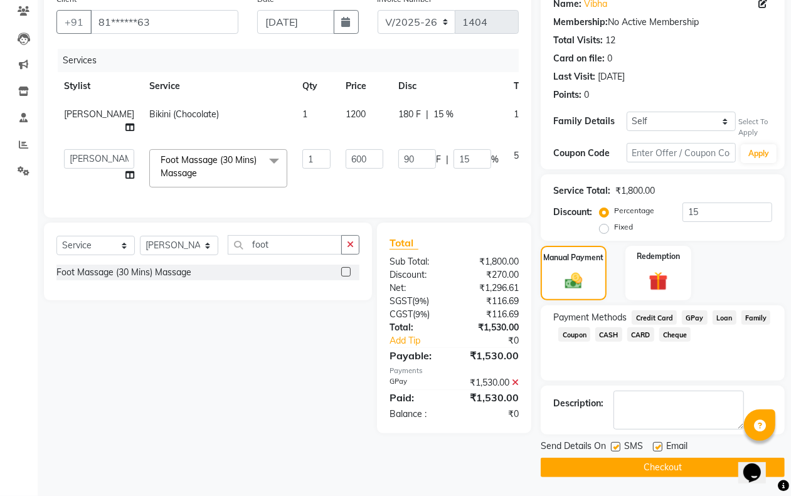
click at [678, 468] on button "Checkout" at bounding box center [663, 467] width 244 height 19
